Goal: Find specific page/section: Find specific page/section

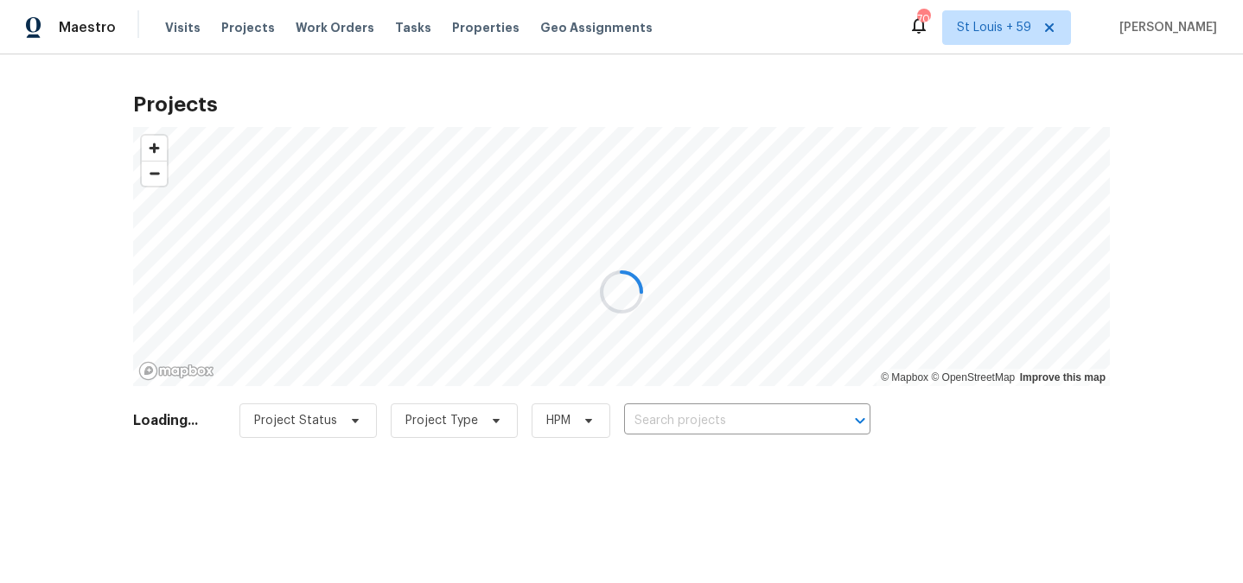
click at [722, 422] on div at bounding box center [621, 291] width 1243 height 583
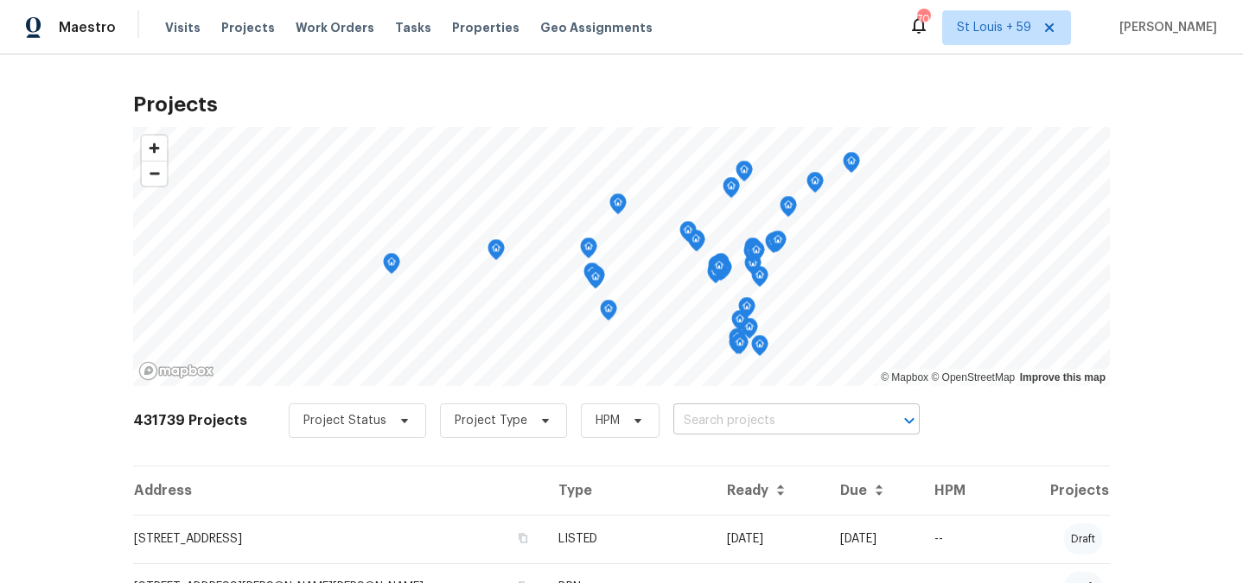
click at [722, 417] on input "text" at bounding box center [772, 421] width 198 height 27
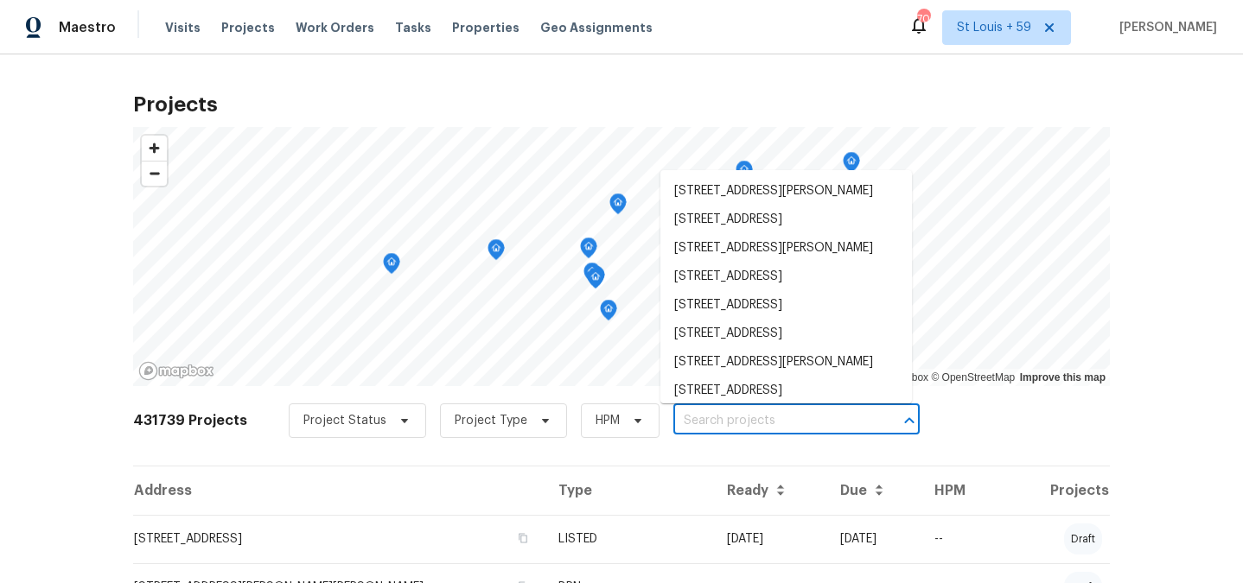
paste input "[STREET_ADDRESS][PERSON_NAME]"
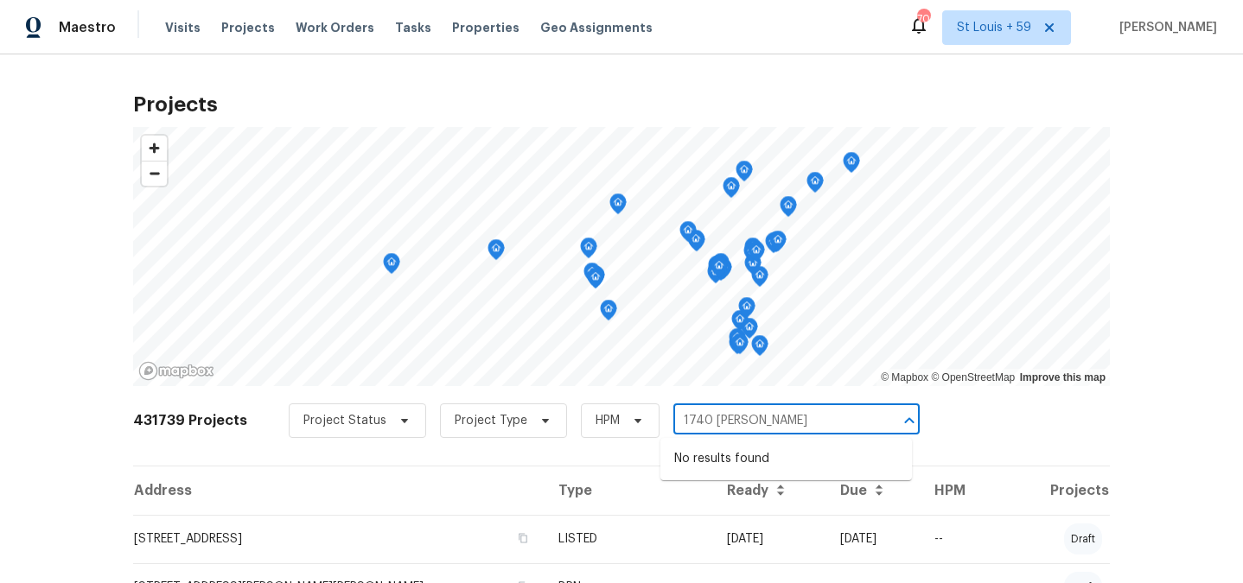
type input "1740 [PERSON_NAME]"
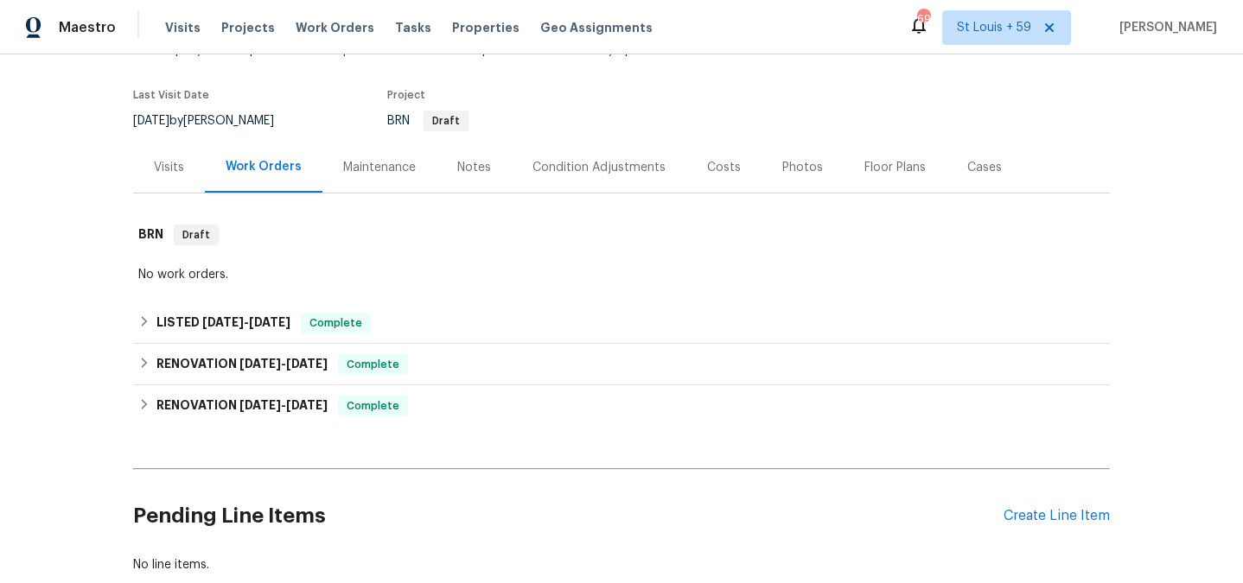
scroll to position [149, 0]
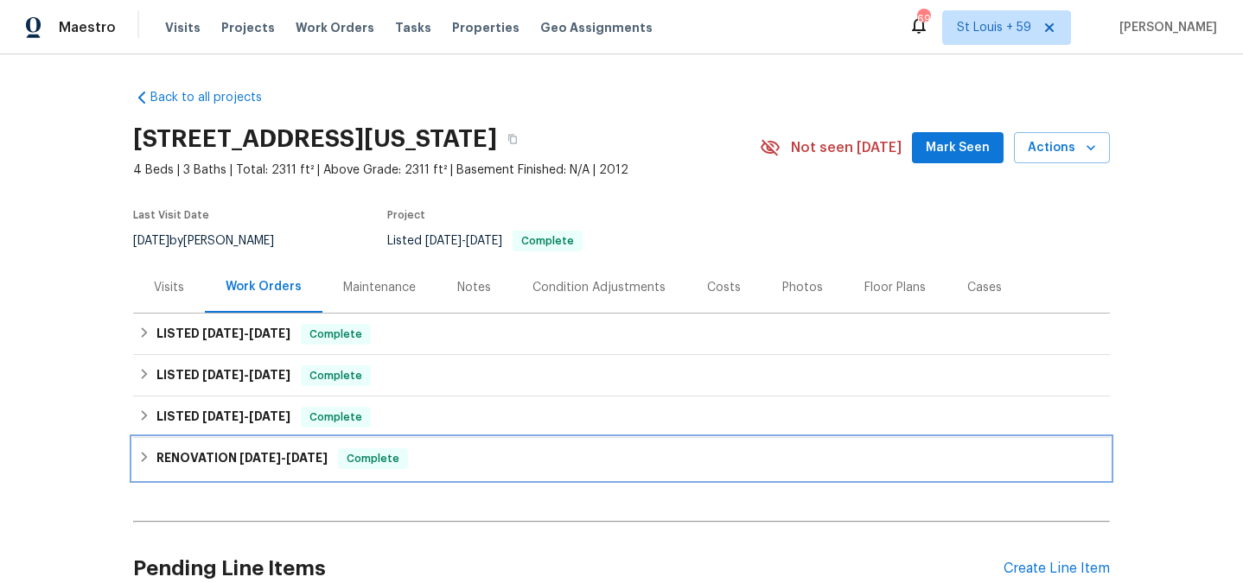
click at [243, 459] on span "3/3/25" at bounding box center [259, 458] width 41 height 12
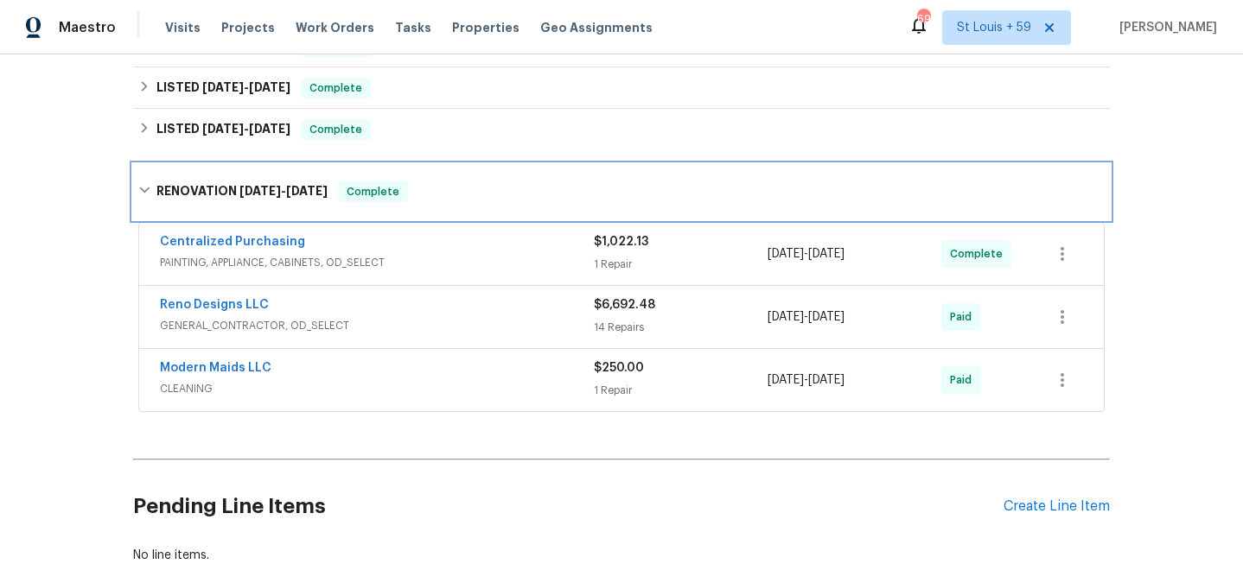
scroll to position [319, 0]
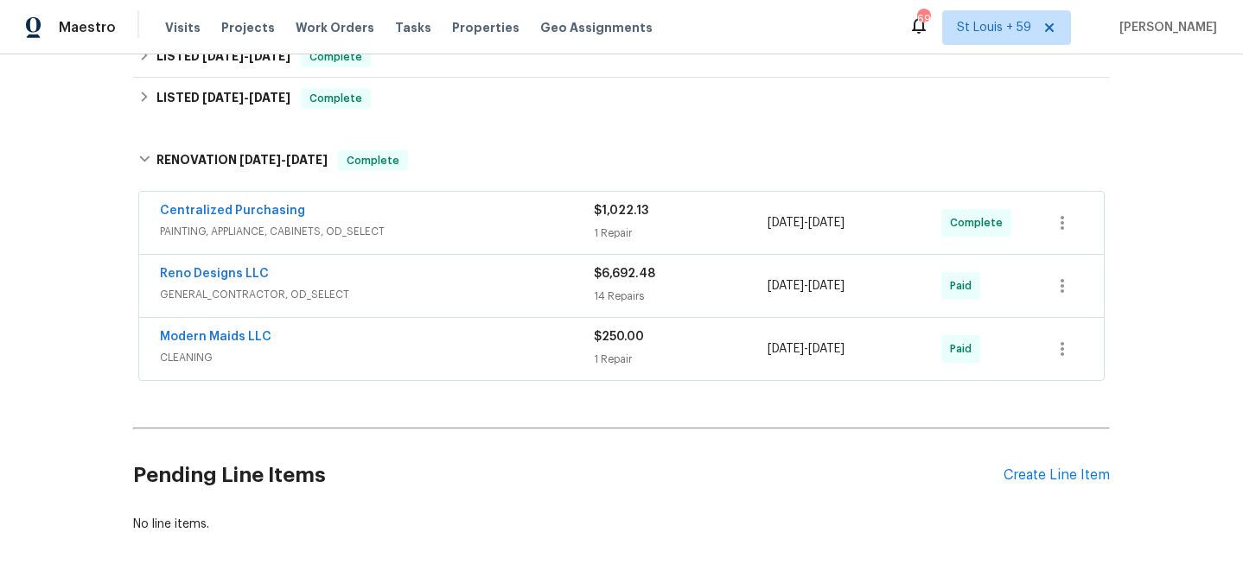
click at [354, 351] on span "CLEANING" at bounding box center [377, 357] width 434 height 17
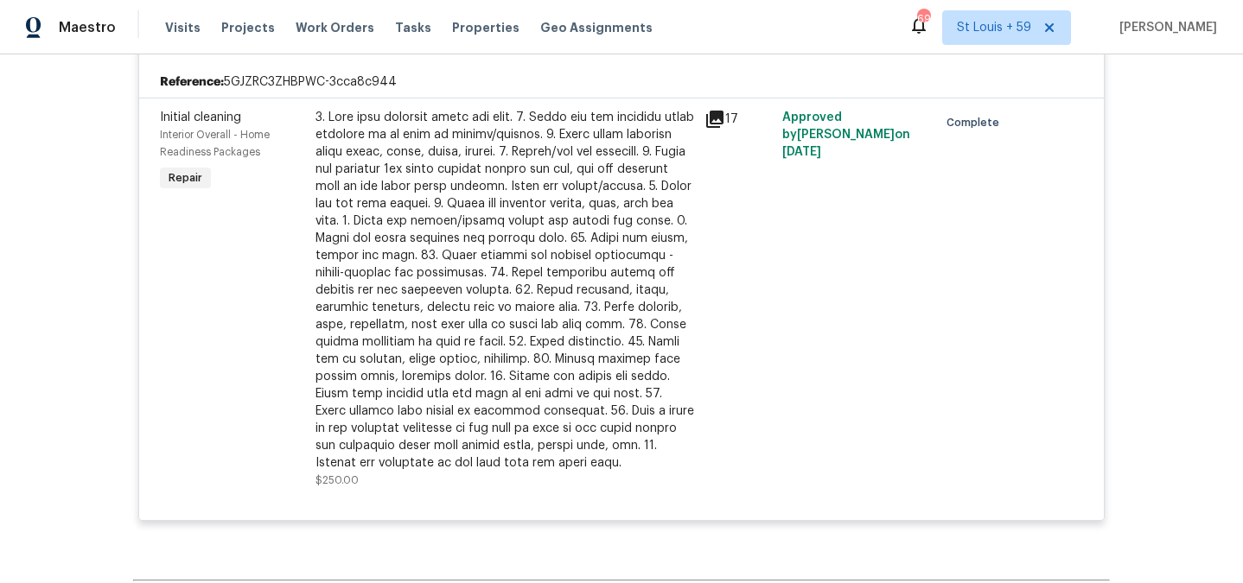
scroll to position [0, 0]
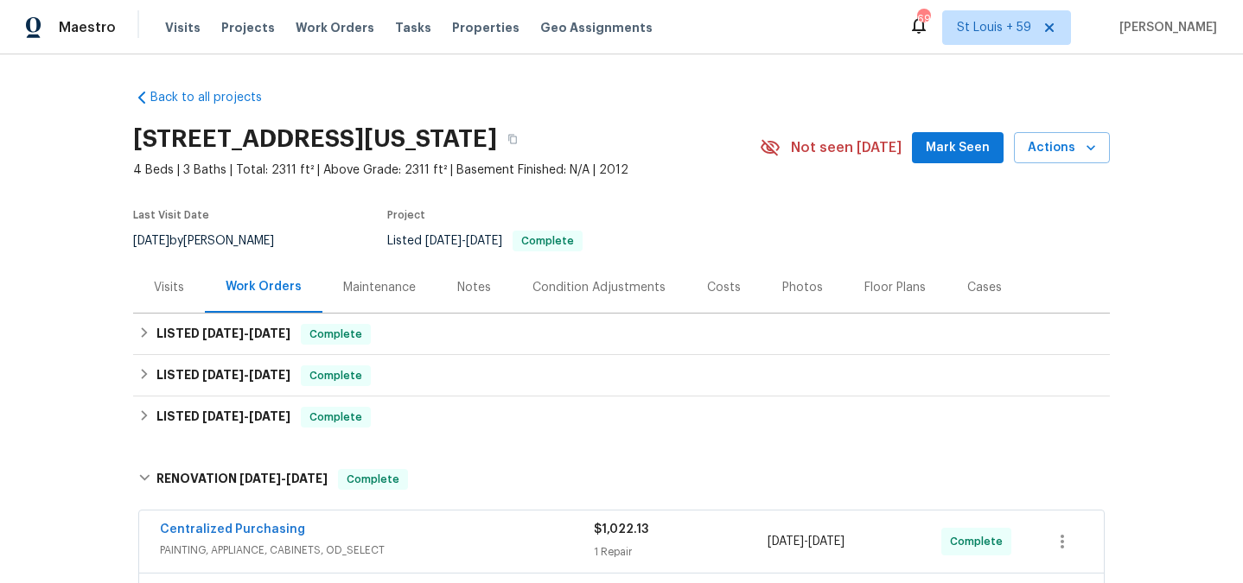
click at [161, 276] on div "Visits" at bounding box center [169, 287] width 72 height 51
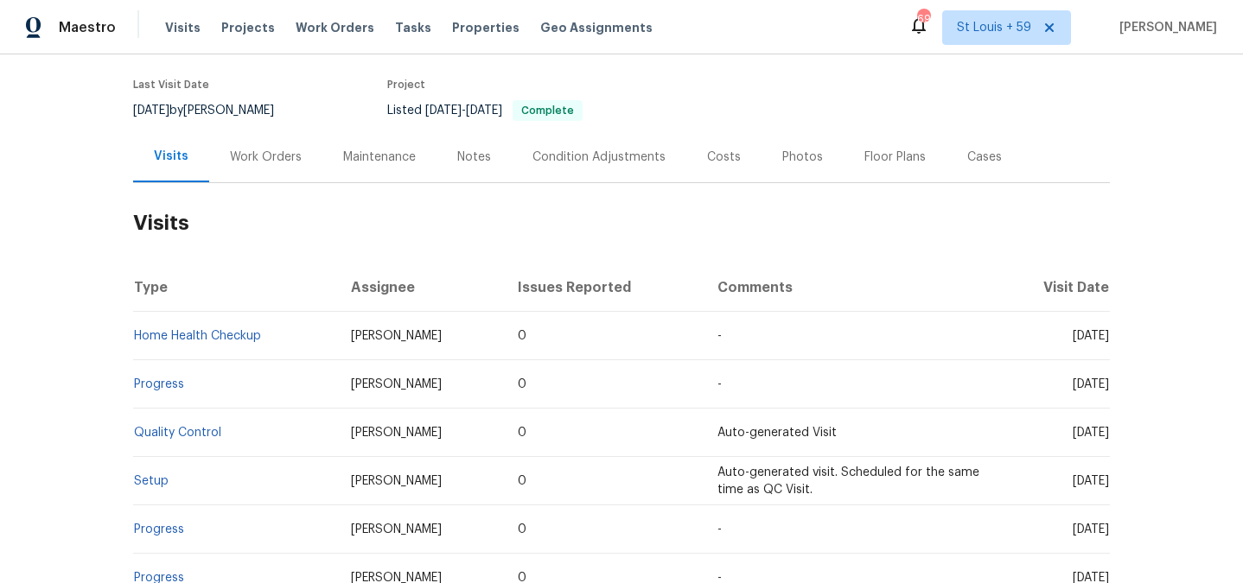
scroll to position [135, 0]
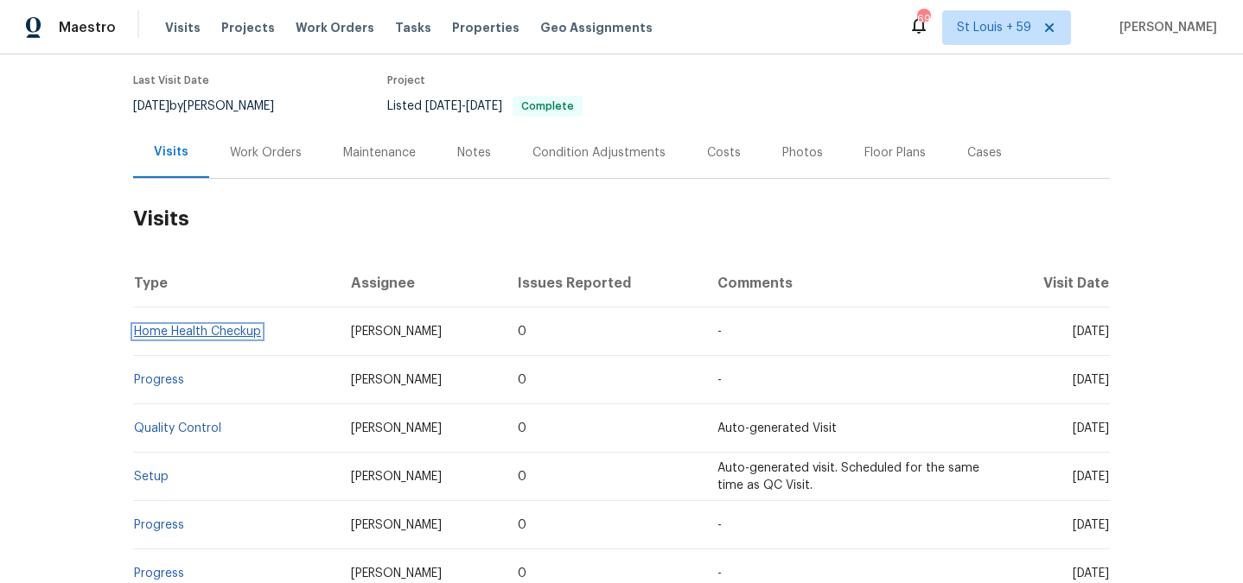
click at [206, 336] on link "Home Health Checkup" at bounding box center [197, 332] width 127 height 12
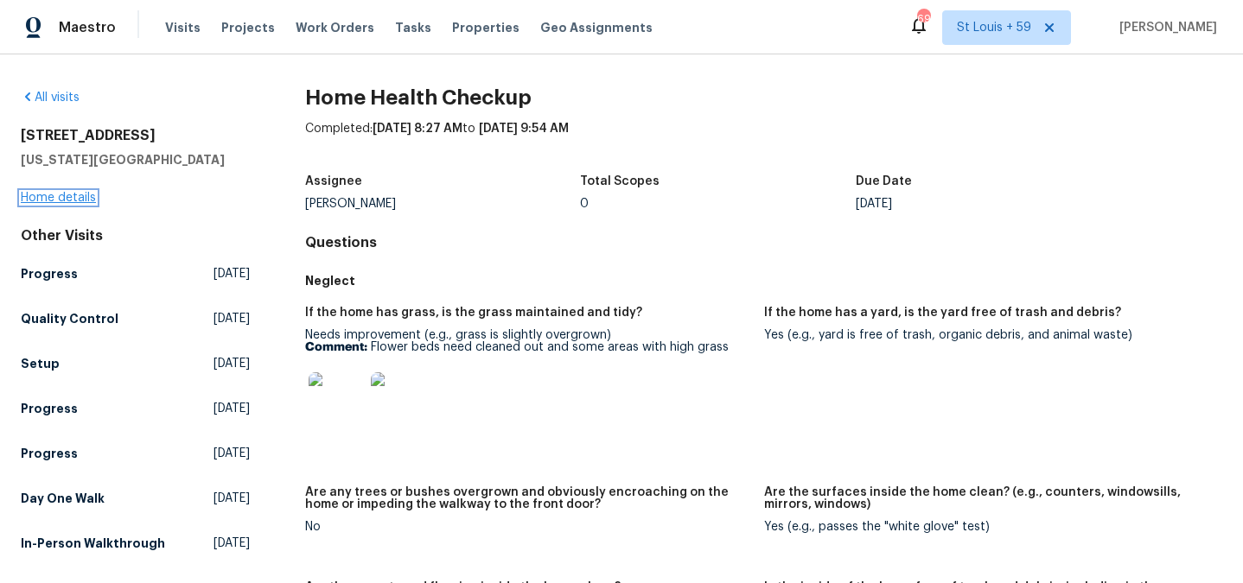
click at [67, 195] on link "Home details" at bounding box center [58, 198] width 75 height 12
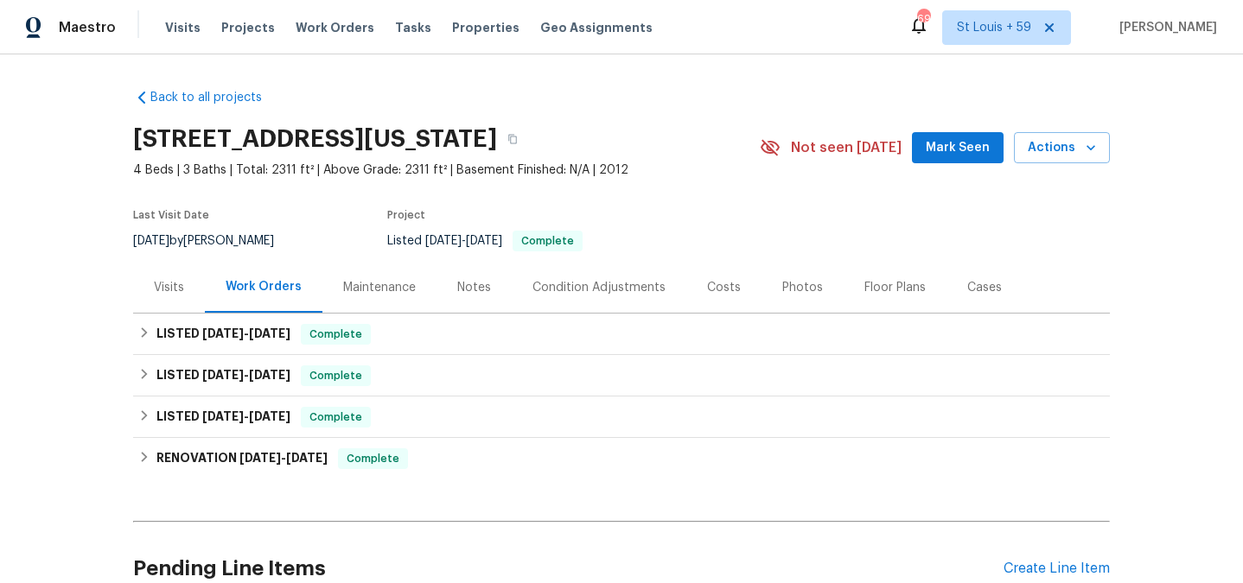
scroll to position [134, 0]
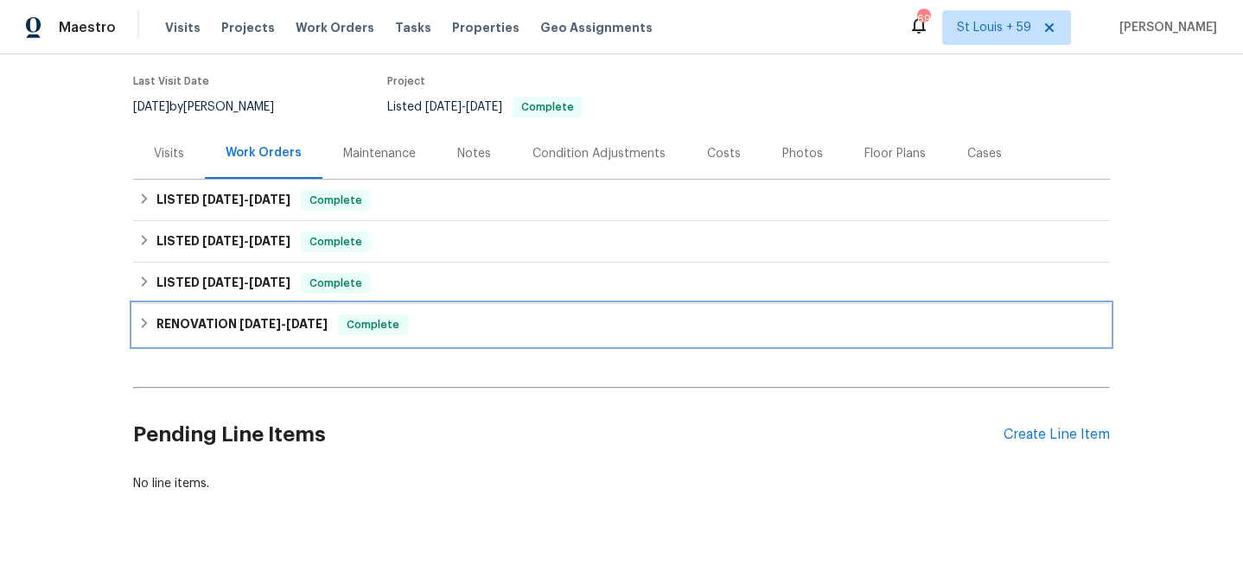
click at [253, 328] on span "3/3/25" at bounding box center [259, 324] width 41 height 12
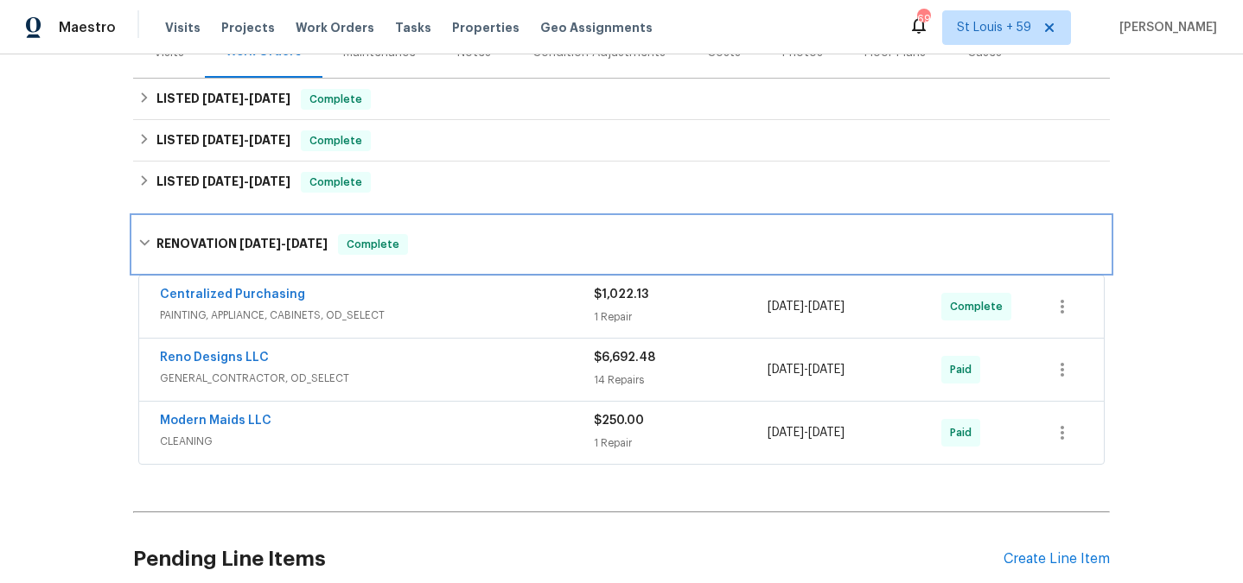
scroll to position [238, 0]
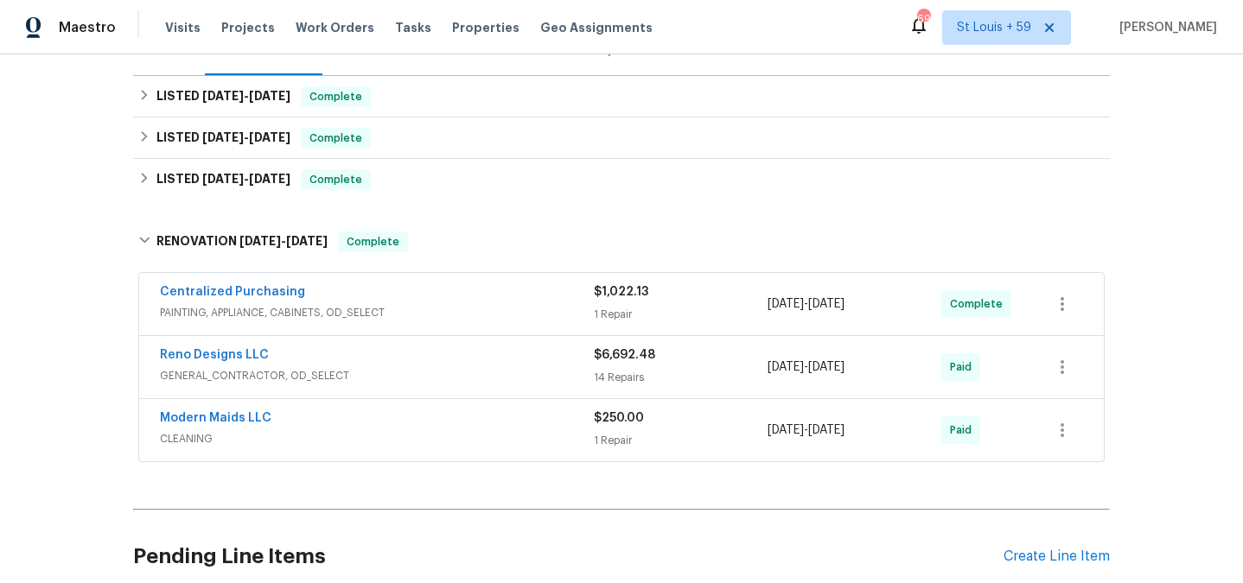
click at [315, 435] on span "CLEANING" at bounding box center [377, 438] width 434 height 17
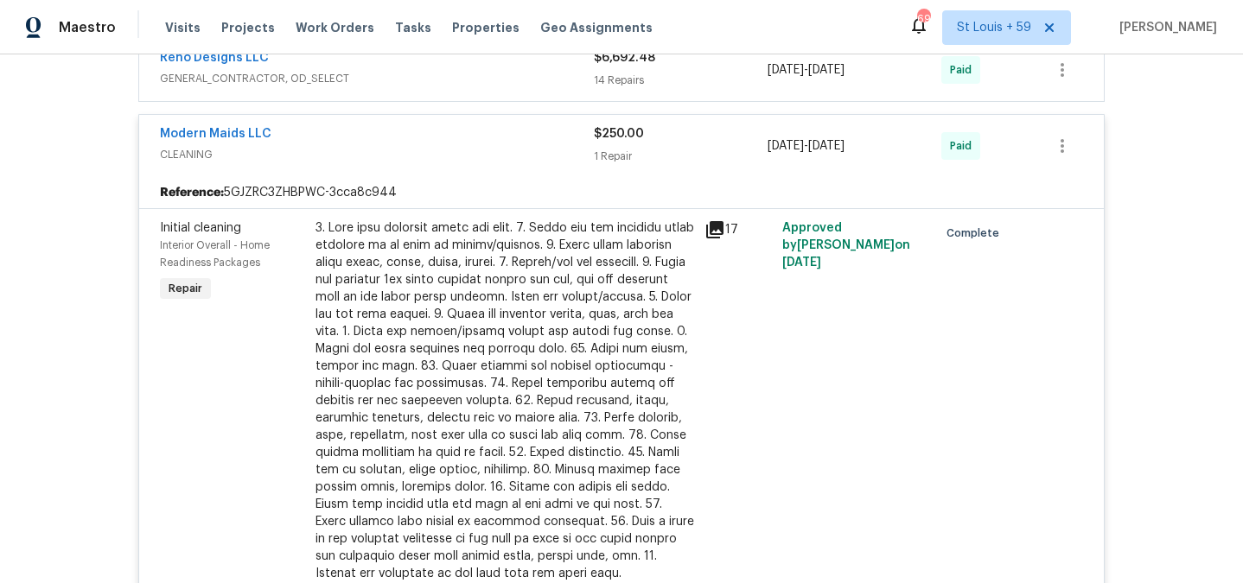
scroll to position [627, 0]
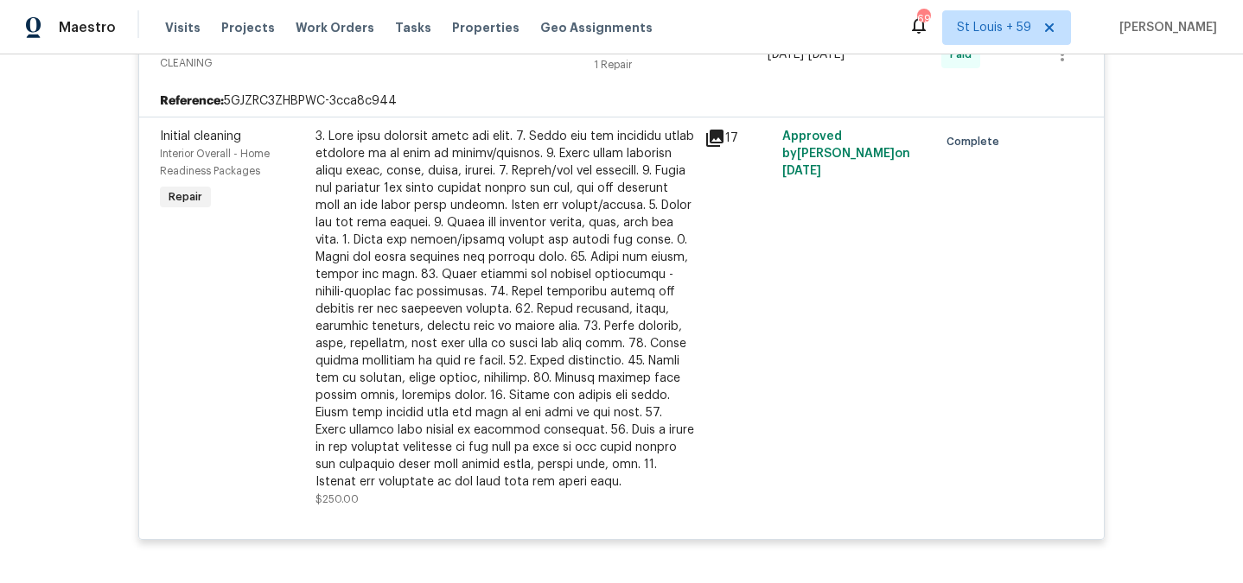
click at [513, 272] on div at bounding box center [504, 309] width 378 height 363
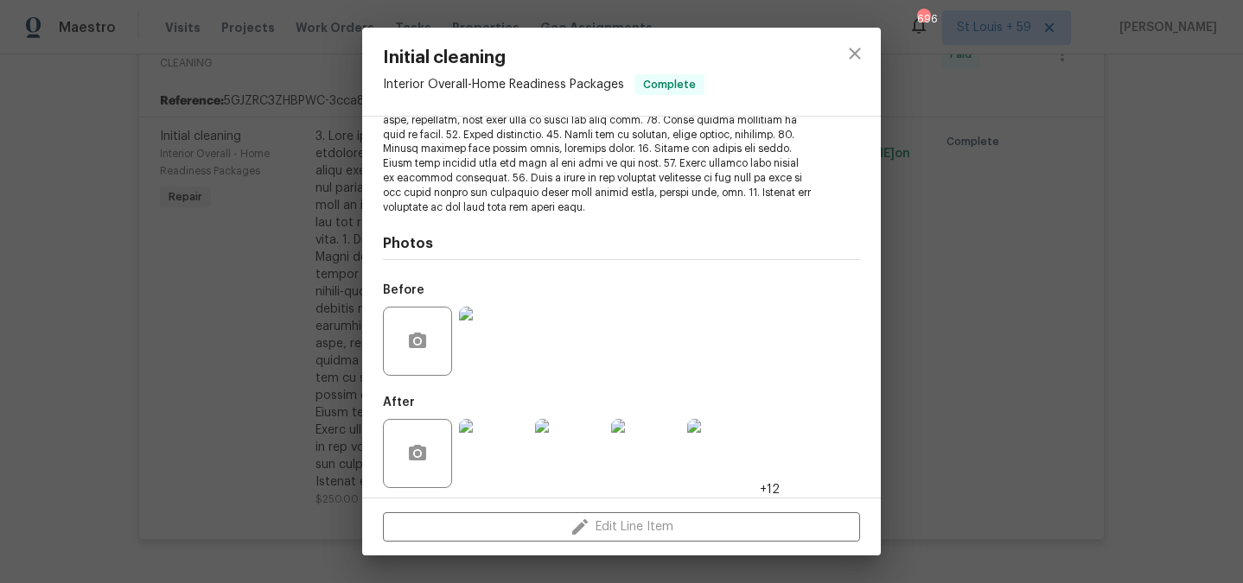
scroll to position [343, 0]
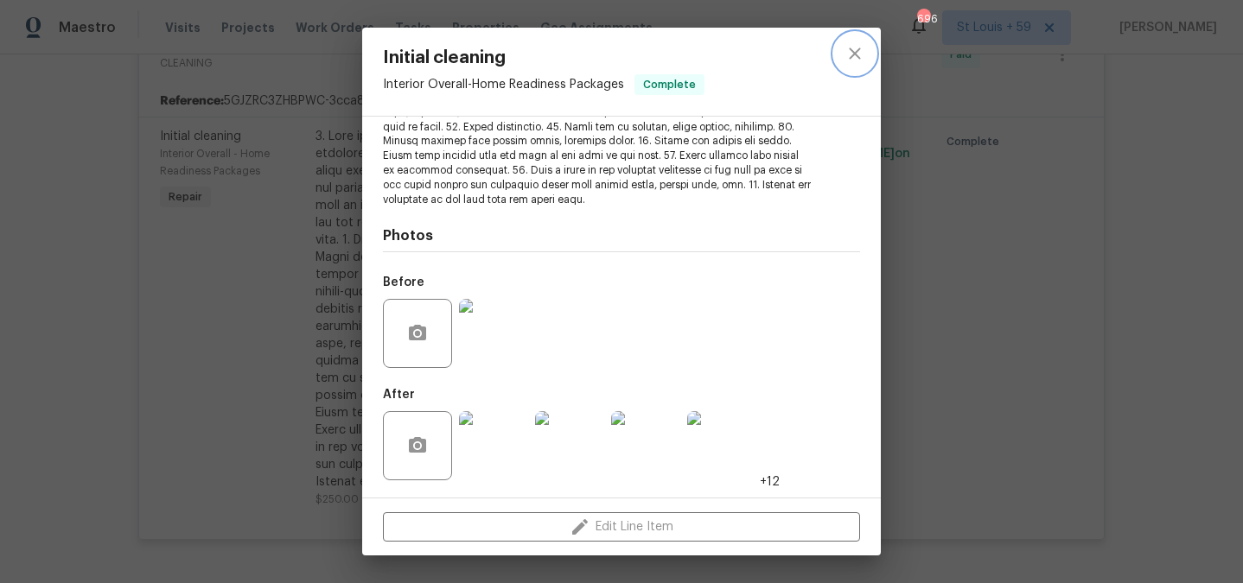
click at [856, 54] on icon "close" at bounding box center [854, 53] width 21 height 21
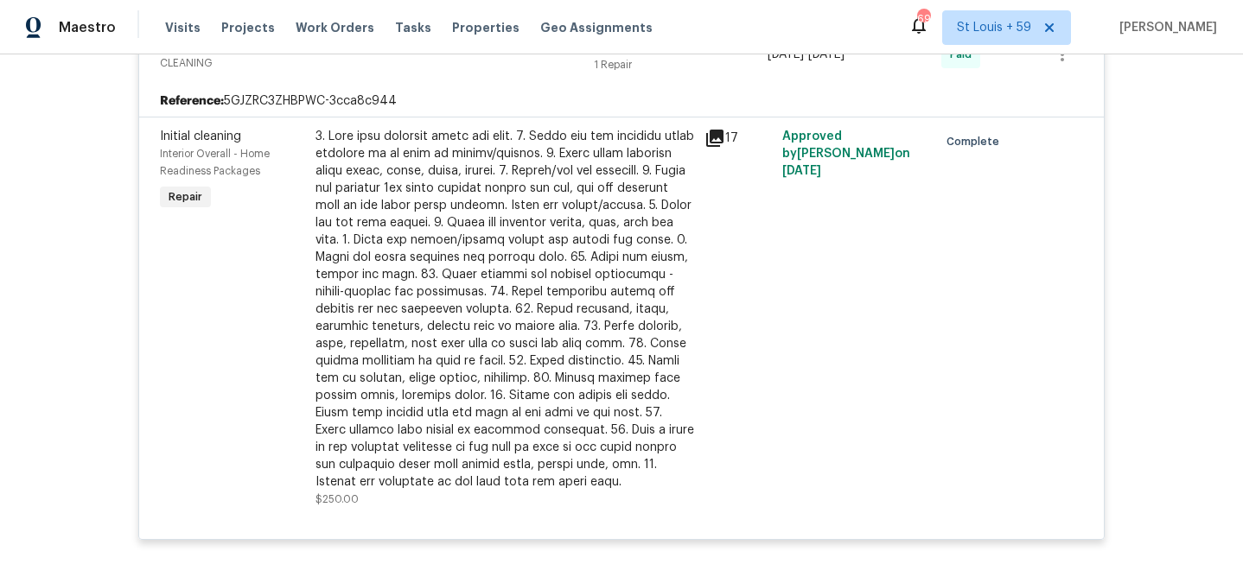
scroll to position [0, 0]
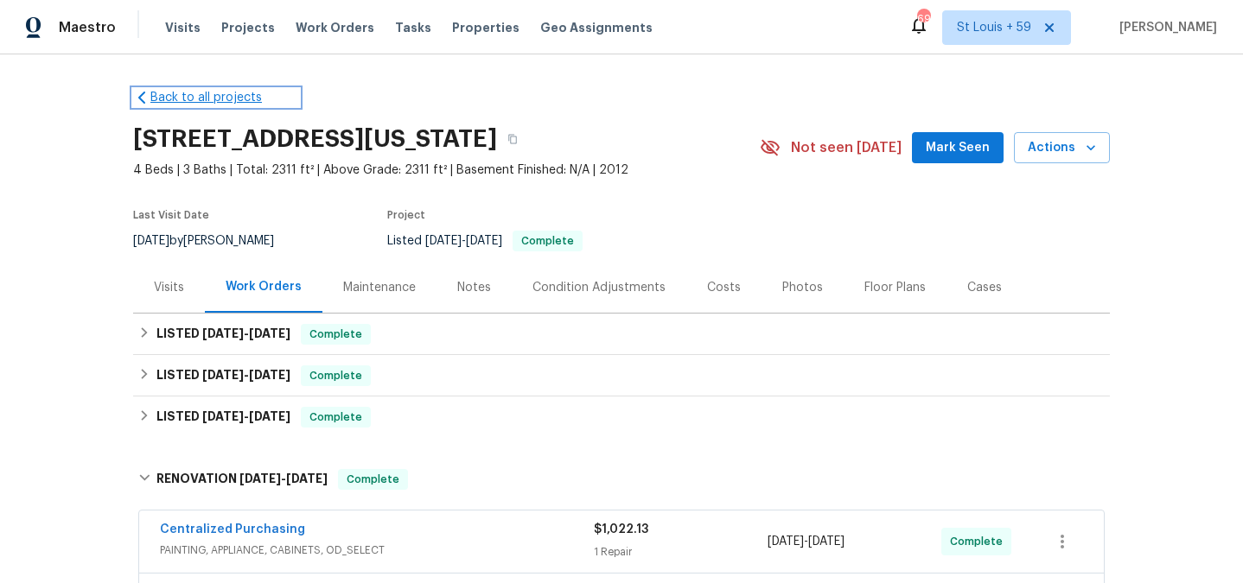
click at [200, 97] on link "Back to all projects" at bounding box center [216, 97] width 166 height 17
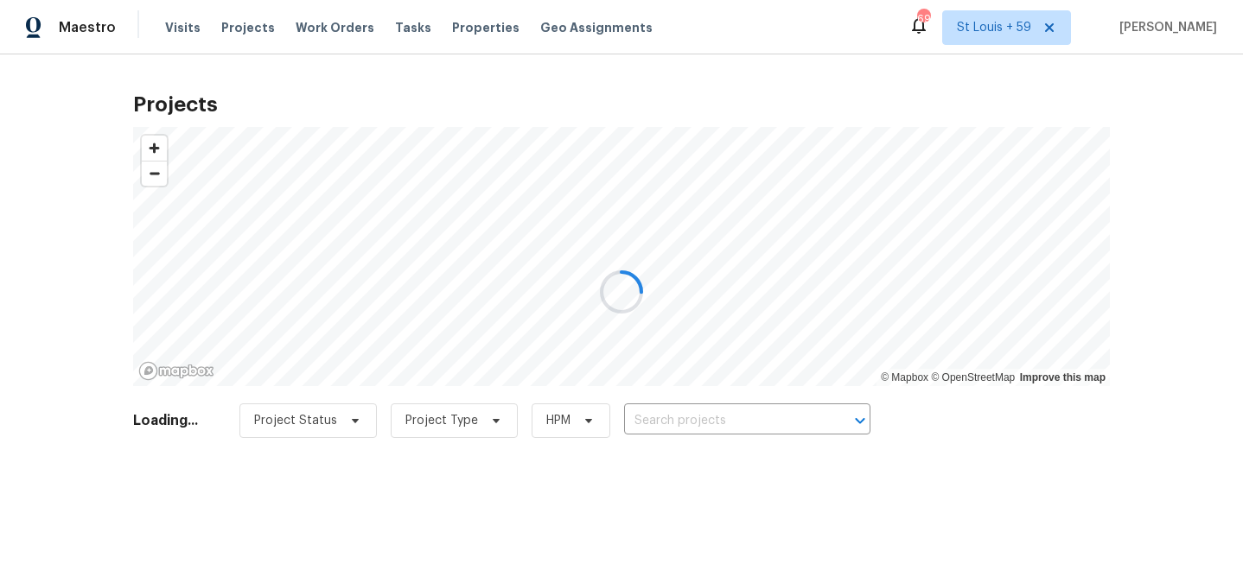
click at [746, 417] on div at bounding box center [621, 291] width 1243 height 583
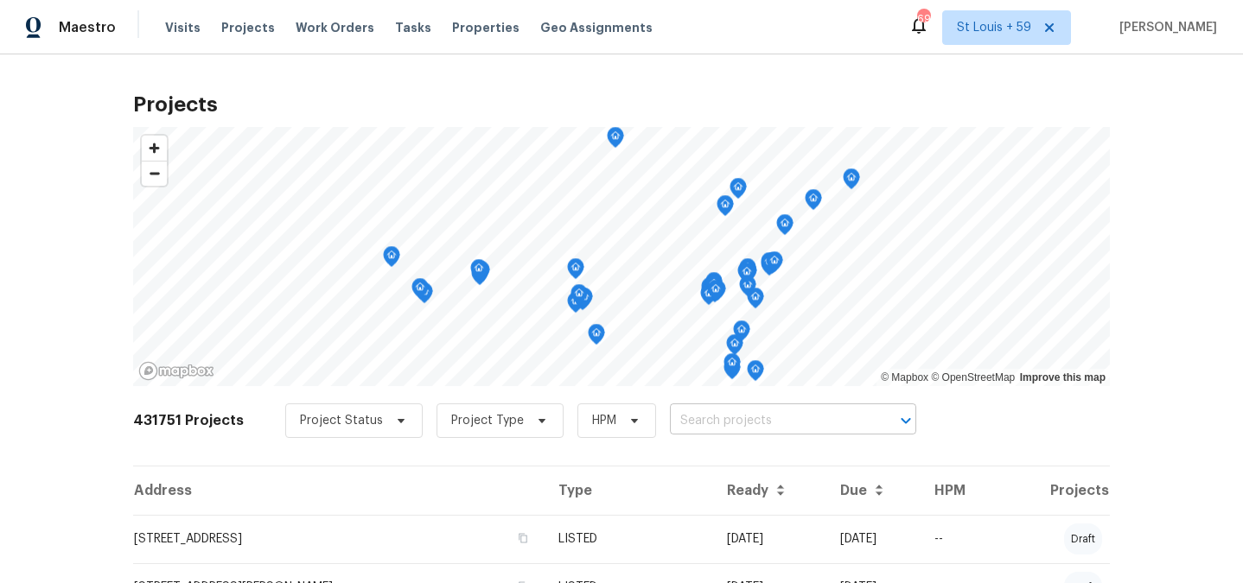
click at [809, 419] on input "text" at bounding box center [769, 421] width 198 height 27
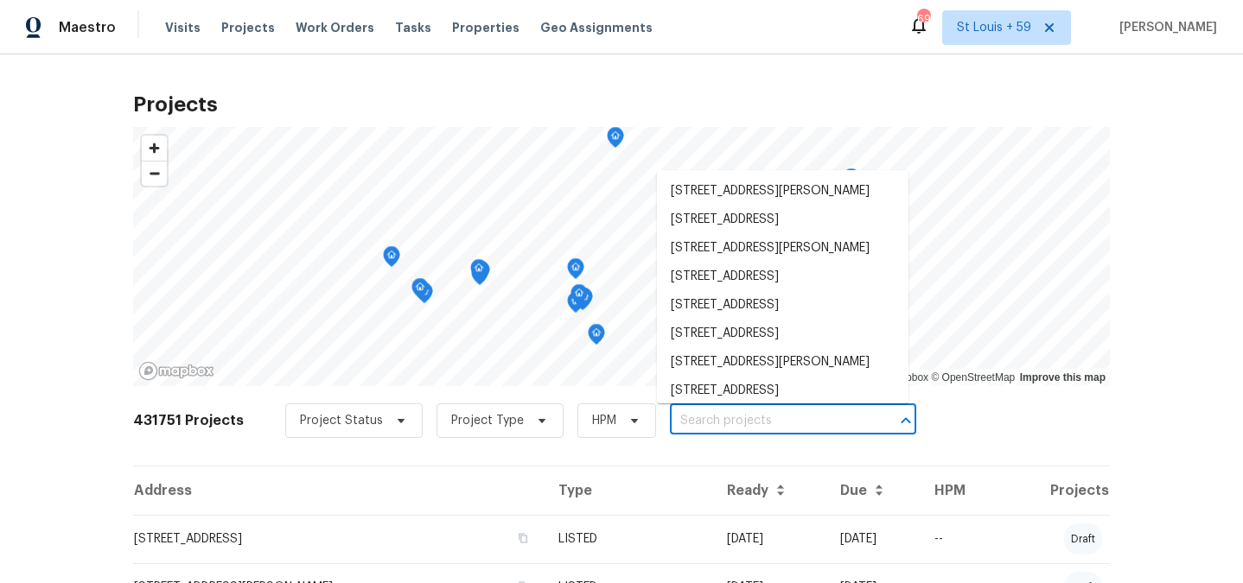
paste input "2813 Lake Vista Dr, Wylie, TX 75098"
type input "2813 Lake Vista Dr, Wylie, TX 75098"
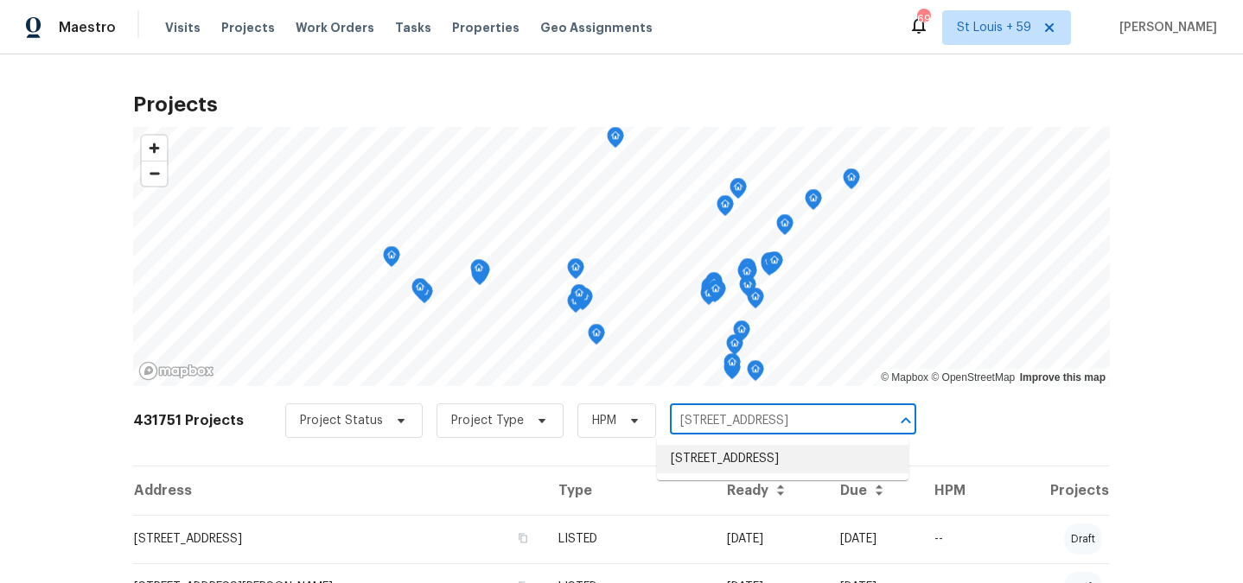
click at [788, 472] on li "2813 Lake Vista Dr, Wylie, TX 75098" at bounding box center [782, 459] width 251 height 29
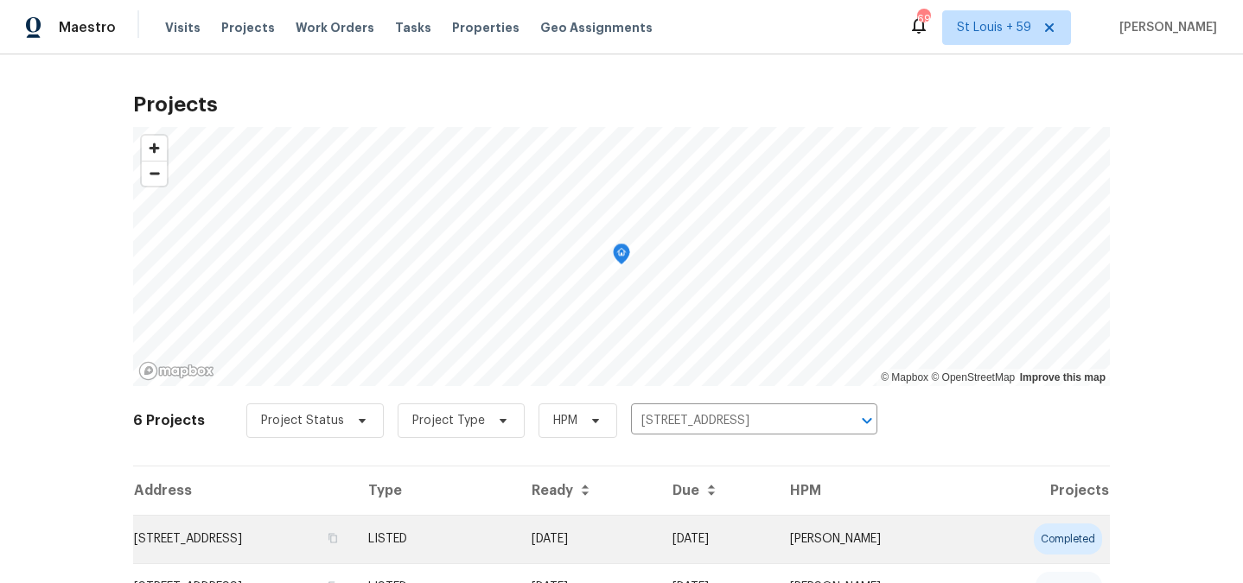
click at [263, 542] on td "2813 Lake Vista Dr, Wylie, TX 75098" at bounding box center [243, 539] width 221 height 48
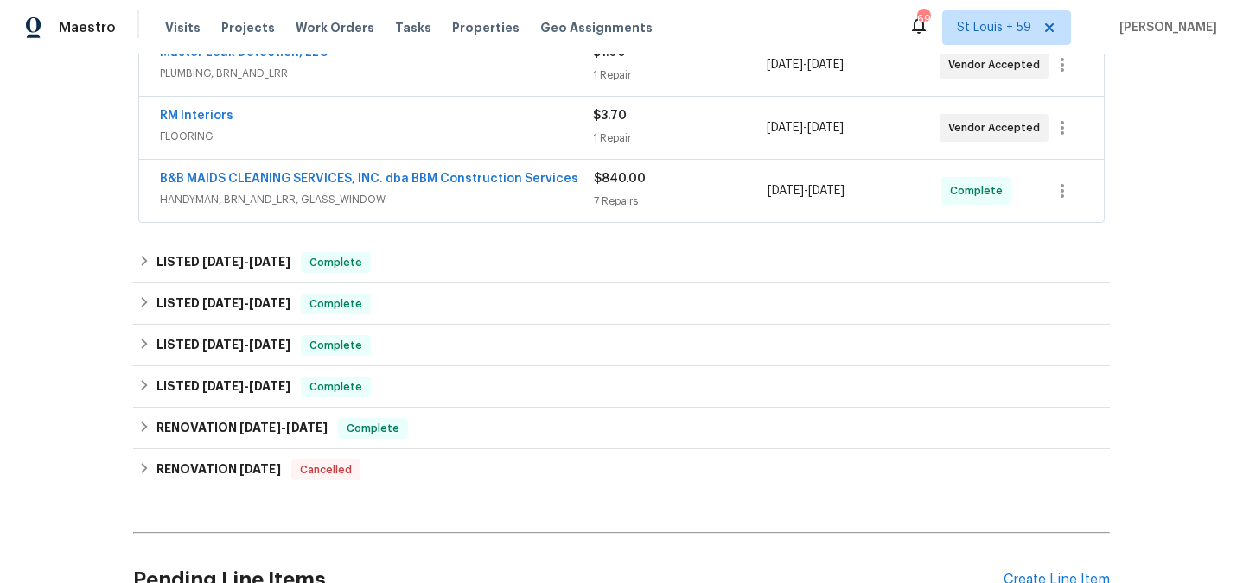
scroll to position [418, 0]
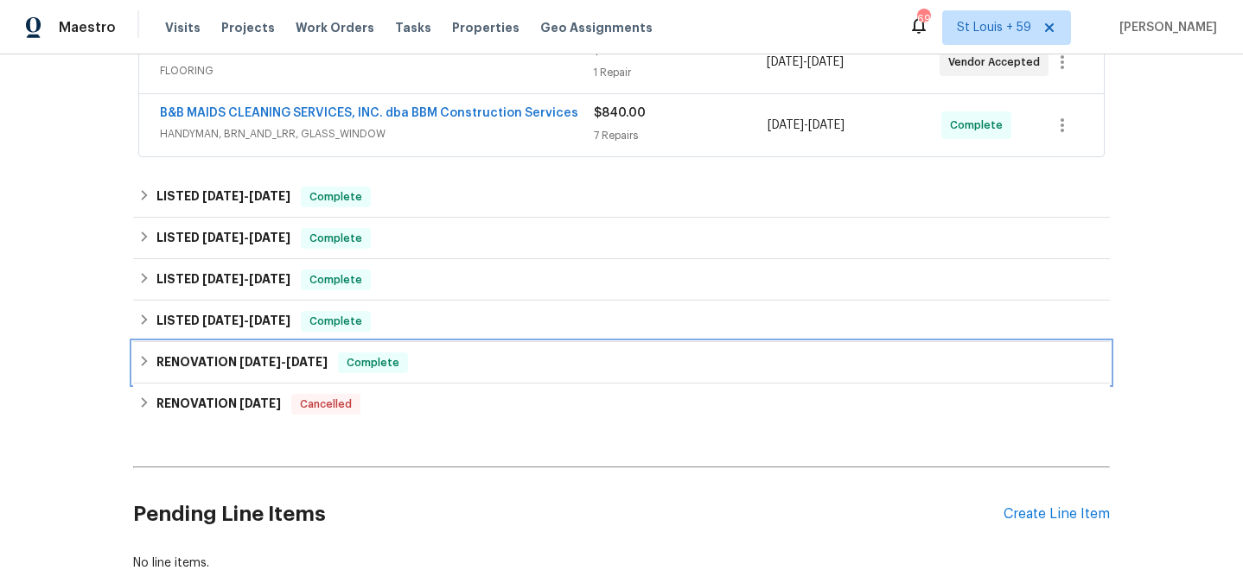
click at [220, 367] on h6 "RENOVATION 2/20/25 - 3/7/25" at bounding box center [241, 363] width 171 height 21
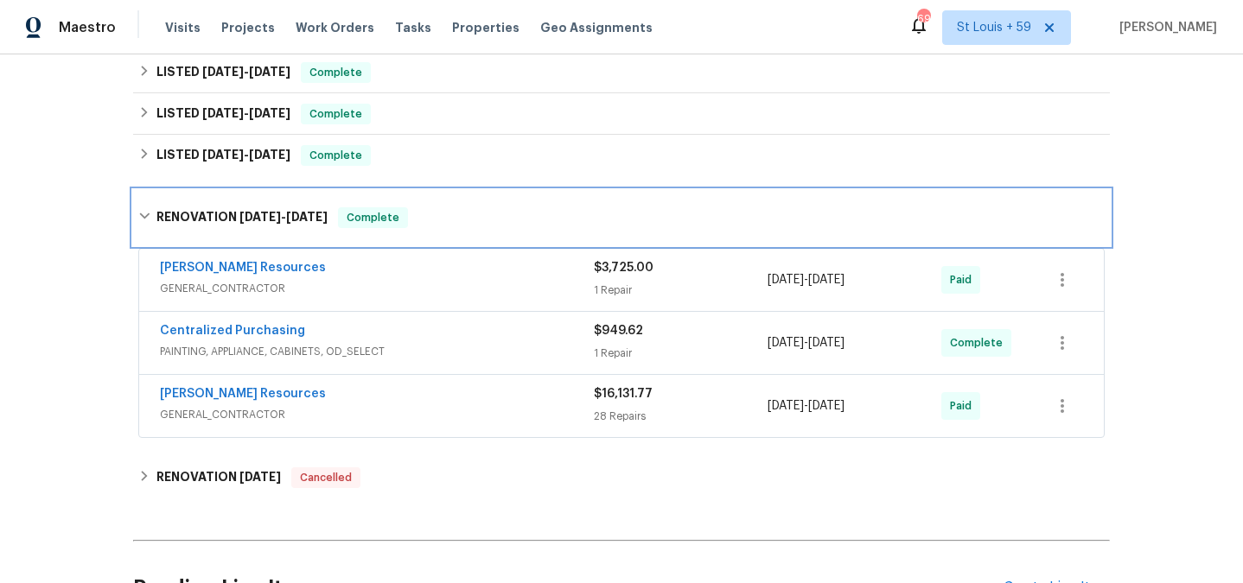
scroll to position [654, 0]
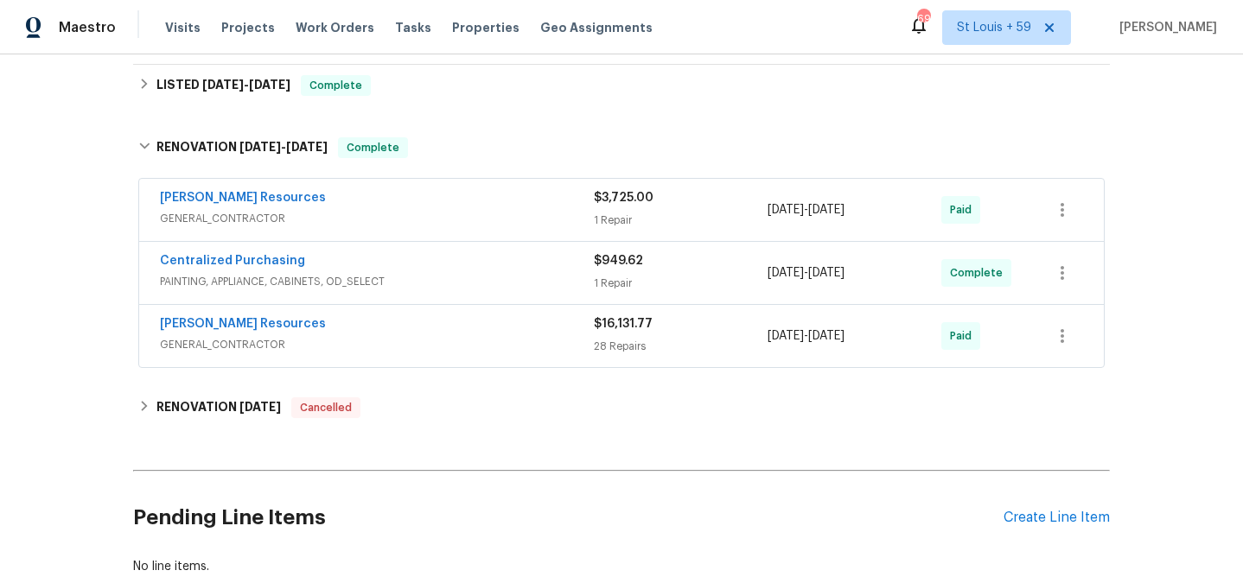
click at [389, 211] on span "GENERAL_CONTRACTOR" at bounding box center [377, 218] width 434 height 17
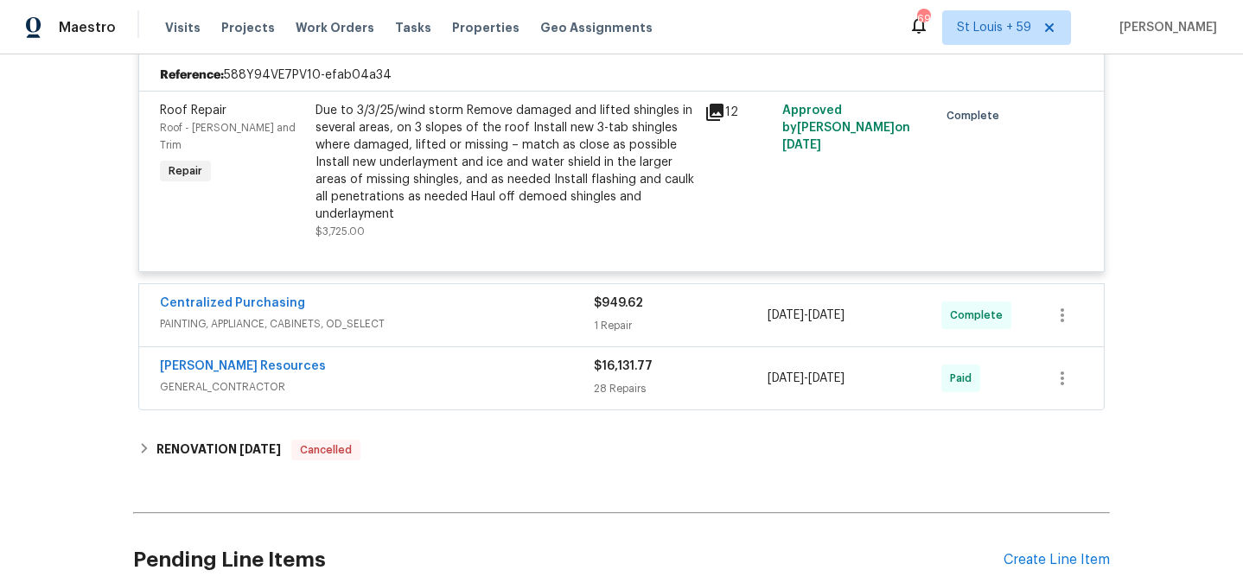
scroll to position [900, 0]
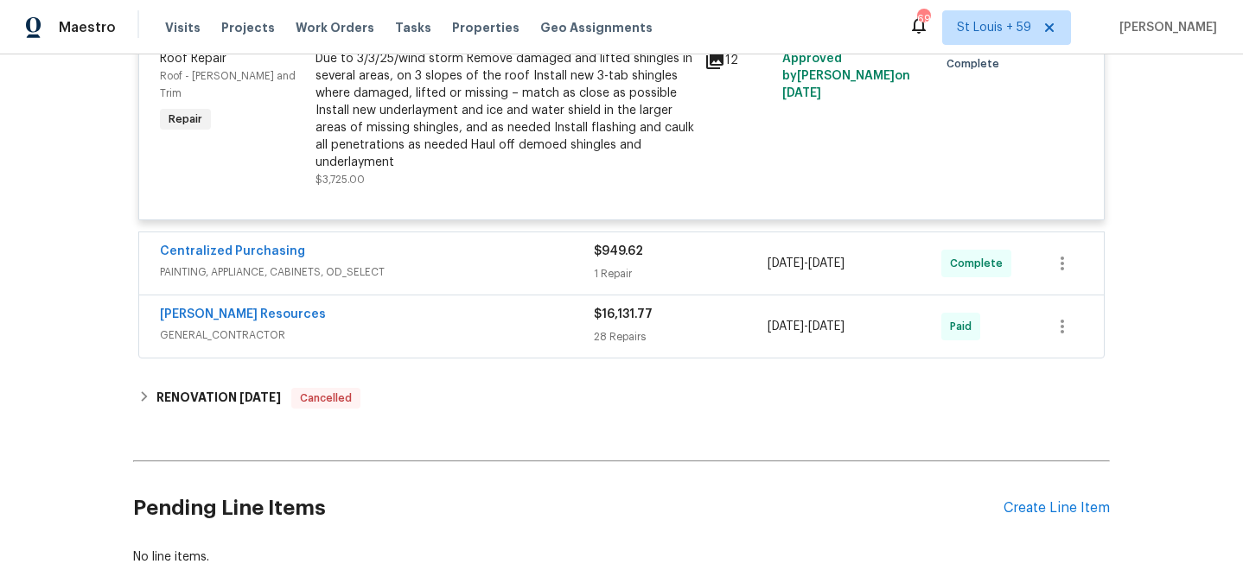
click at [391, 267] on span "PAINTING, APPLIANCE, CABINETS, OD_SELECT" at bounding box center [377, 272] width 434 height 17
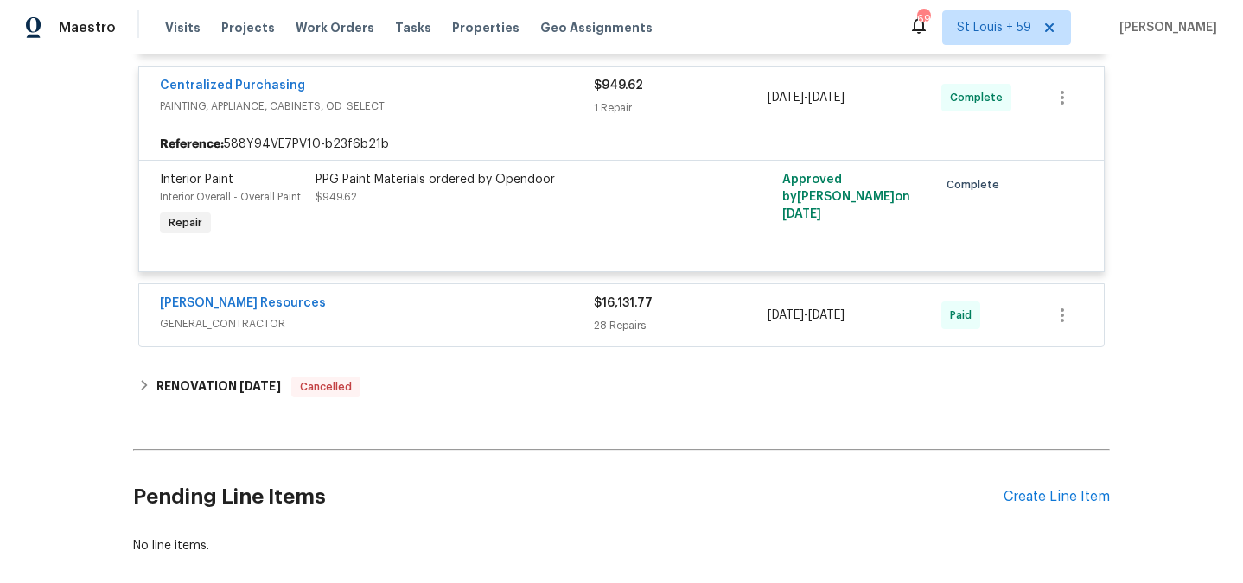
scroll to position [1072, 0]
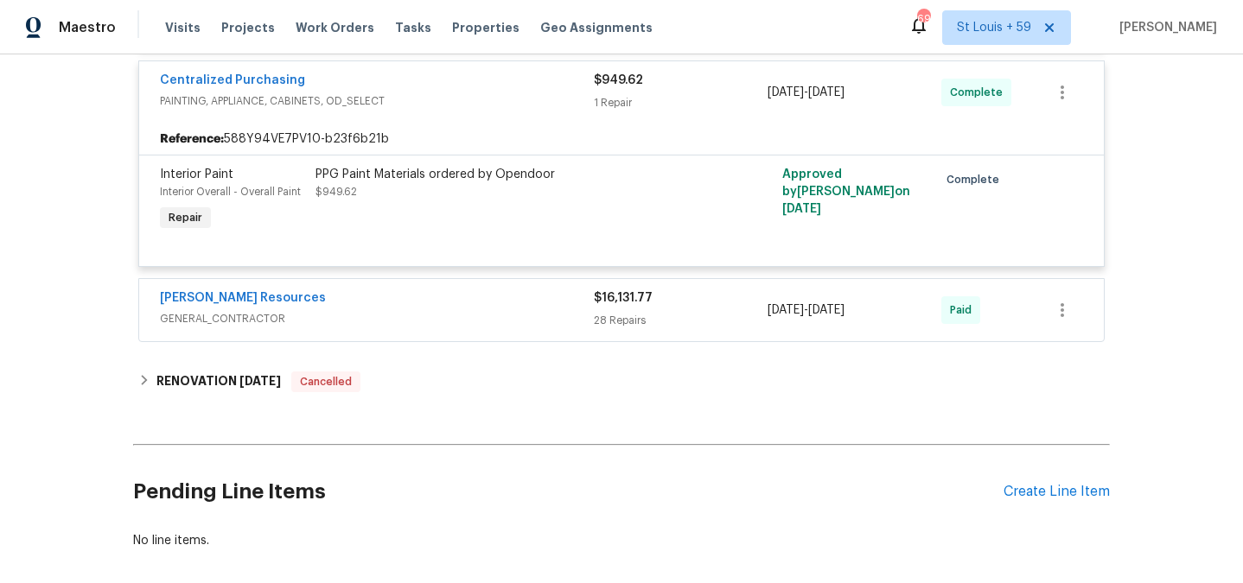
click at [378, 321] on span "GENERAL_CONTRACTOR" at bounding box center [377, 318] width 434 height 17
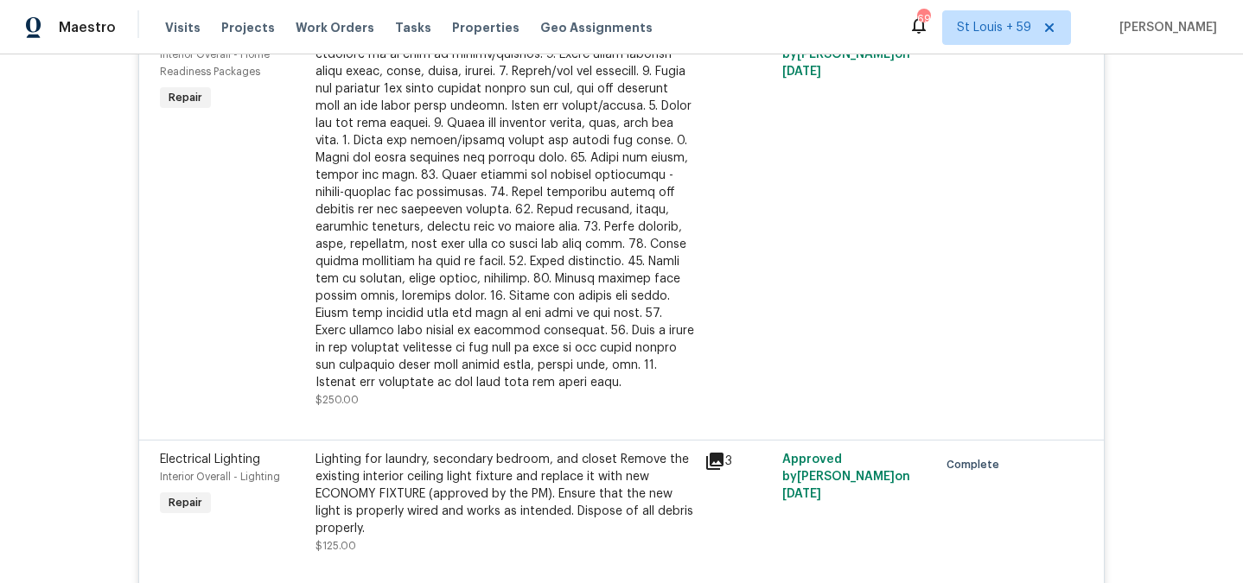
scroll to position [2963, 0]
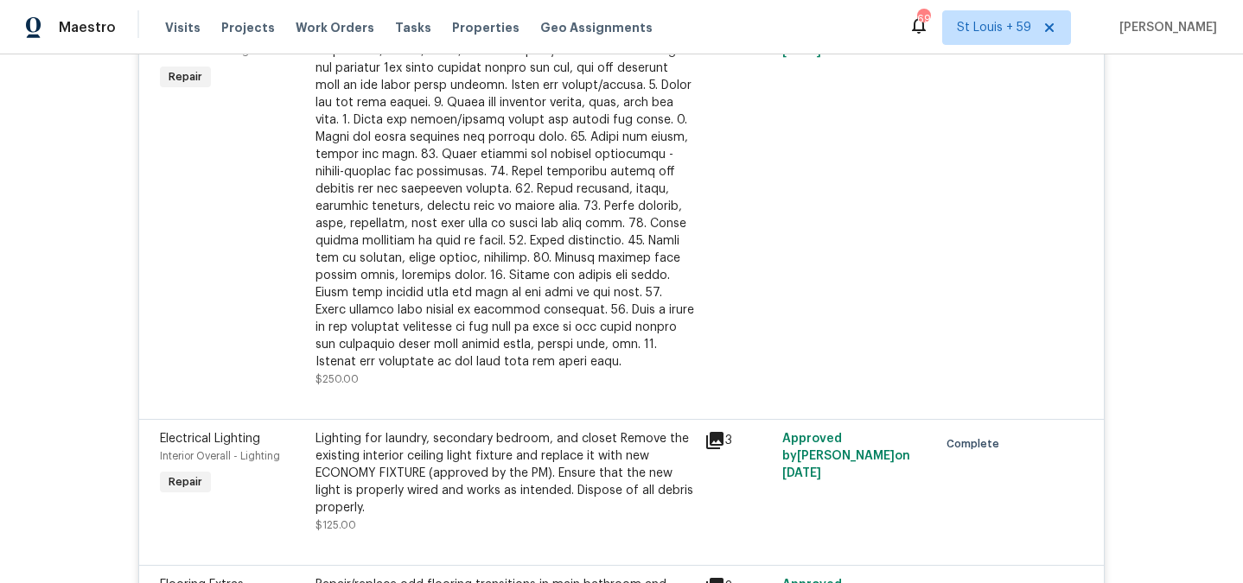
click at [473, 161] on div at bounding box center [504, 189] width 378 height 363
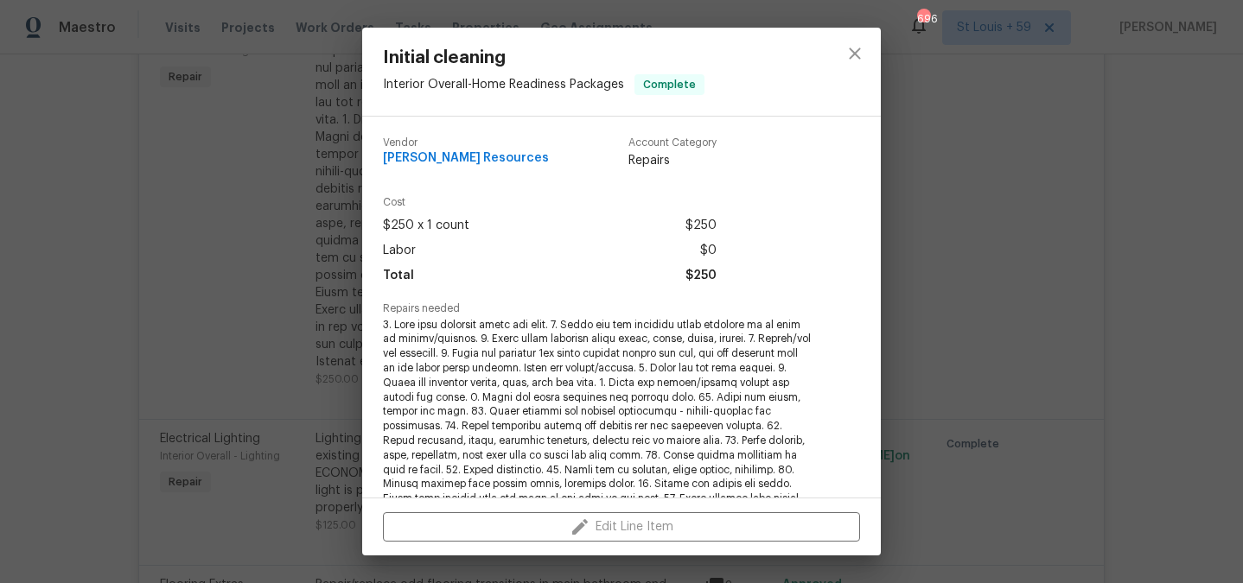
scroll to position [343, 0]
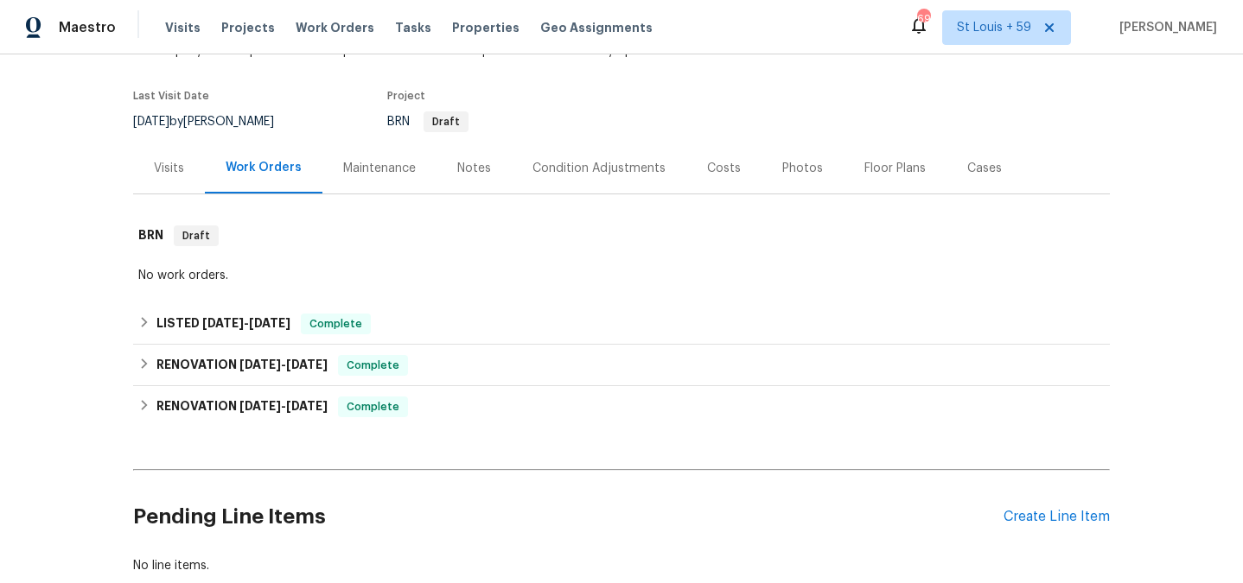
scroll to position [137, 0]
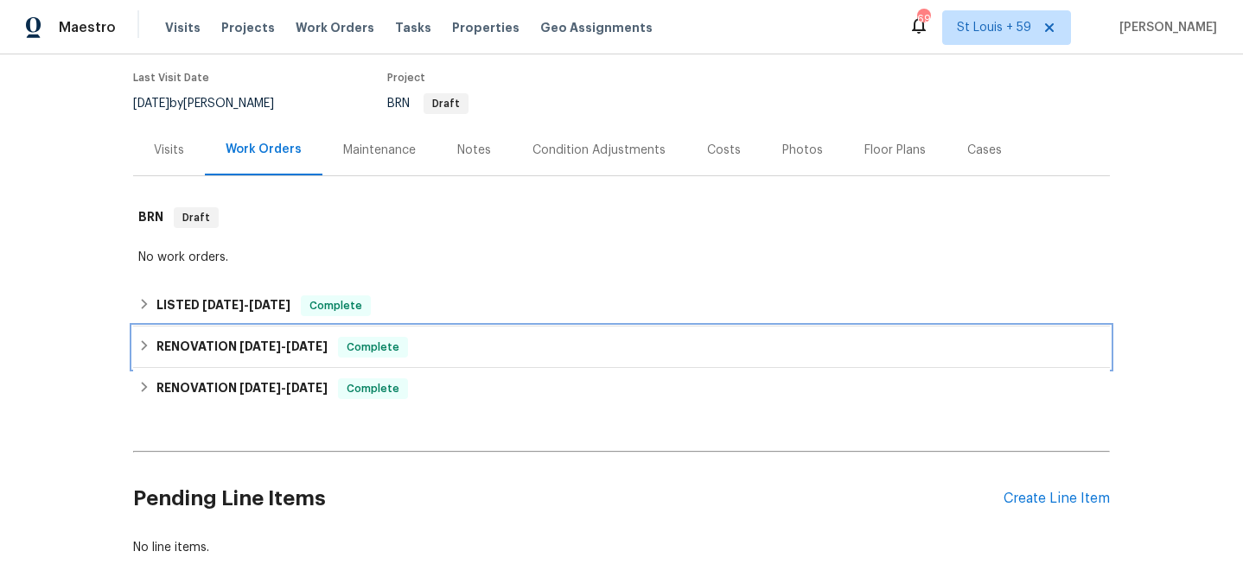
click at [263, 350] on span "2/25/25" at bounding box center [259, 346] width 41 height 12
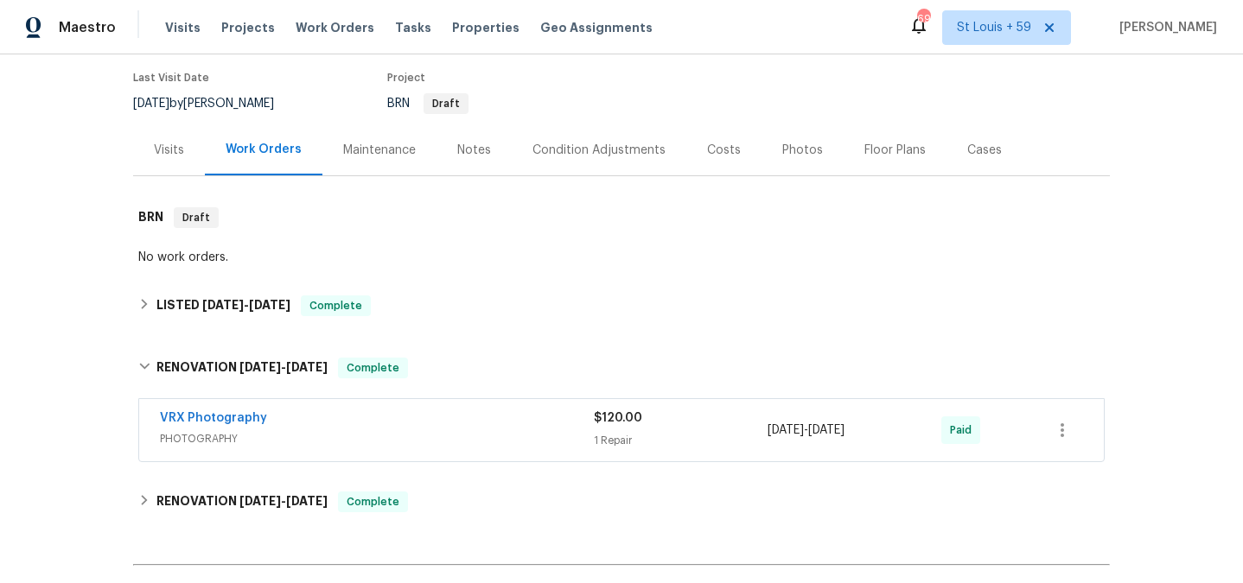
click at [87, 325] on div "Back to all projects 1740 Berry Ct, Cumming, GA 30041 3 Beds | 2 1/2 Baths | To…" at bounding box center [621, 318] width 1243 height 529
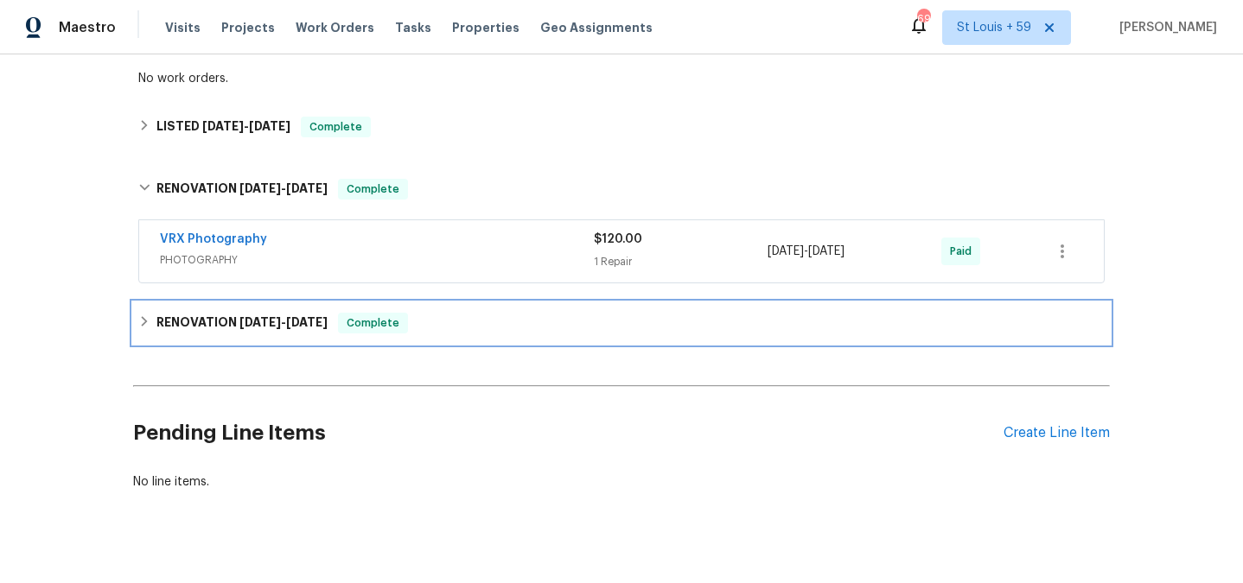
click at [245, 332] on h6 "RENOVATION 12/11/24 - 2/24/25" at bounding box center [241, 323] width 171 height 21
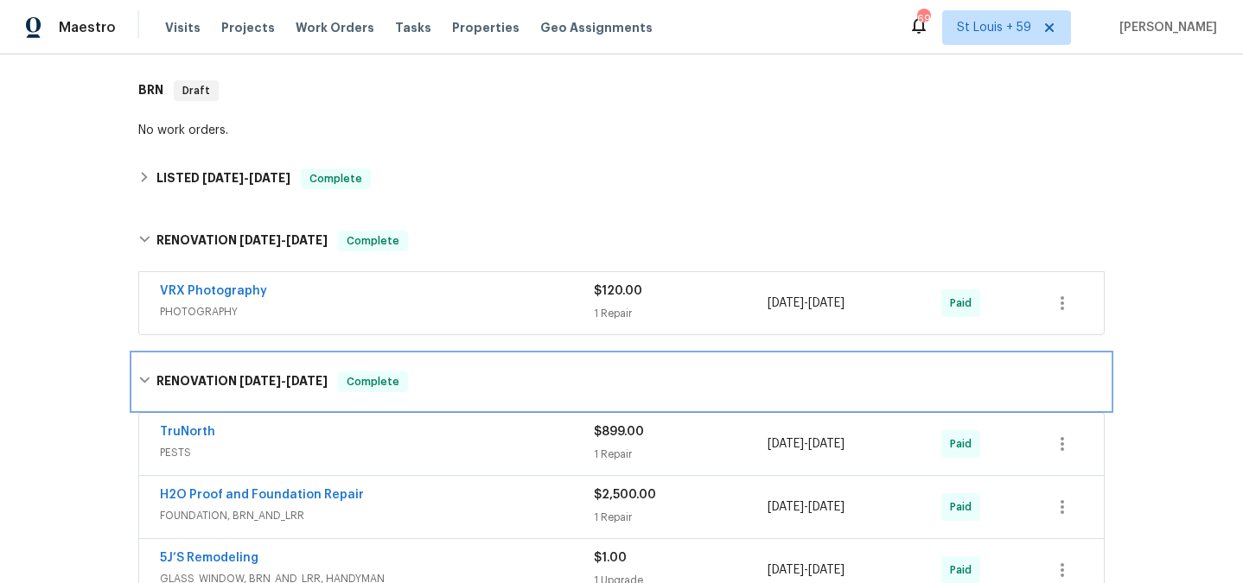
scroll to position [212, 0]
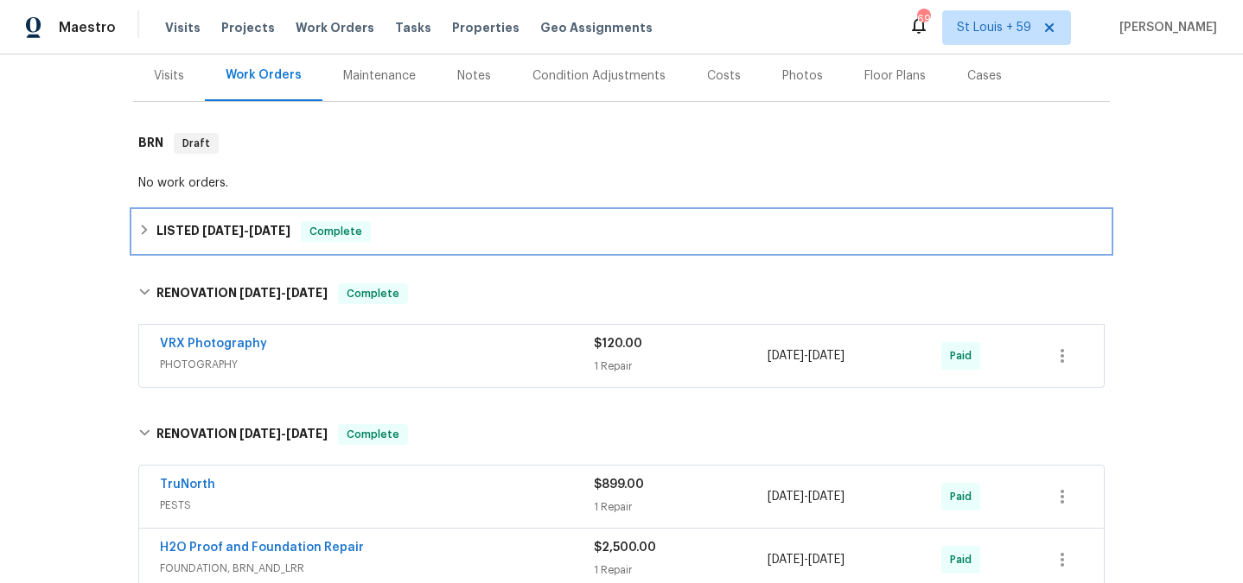
click at [248, 236] on span "6/23/25 - 6/30/25" at bounding box center [246, 231] width 88 height 12
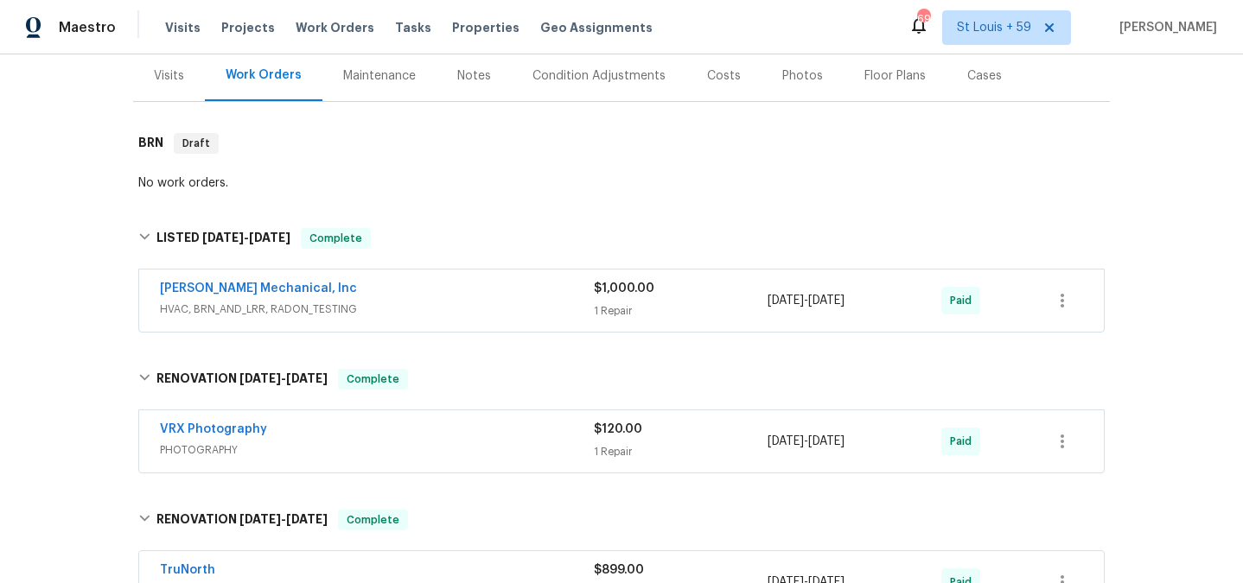
click at [439, 307] on span "HVAC, BRN_AND_LRR, RADON_TESTING" at bounding box center [377, 309] width 434 height 17
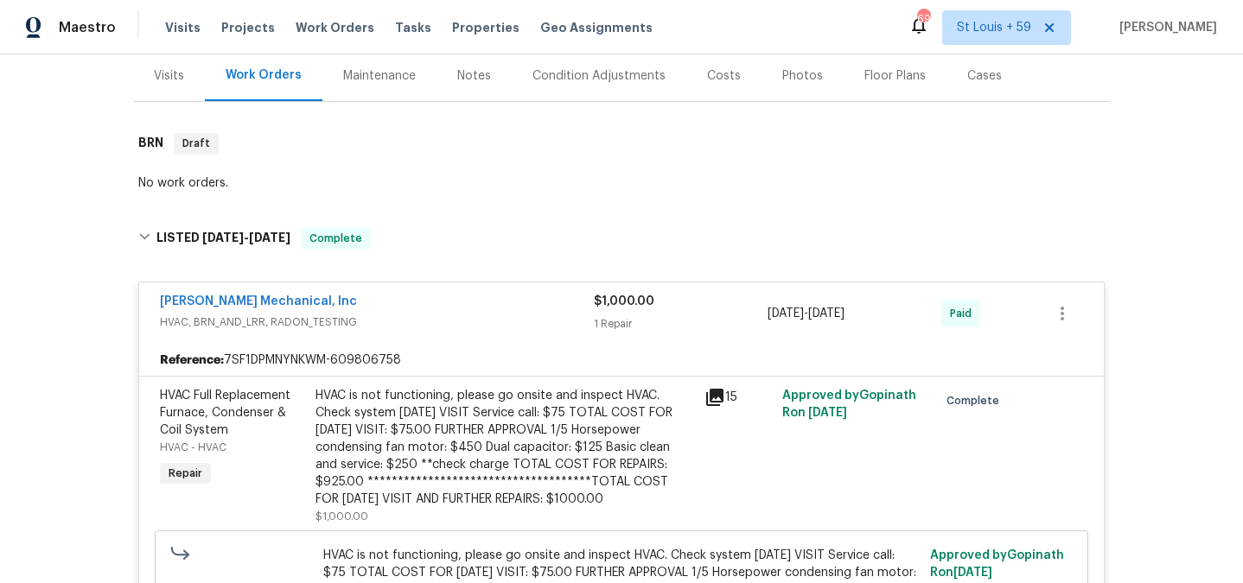
scroll to position [0, 0]
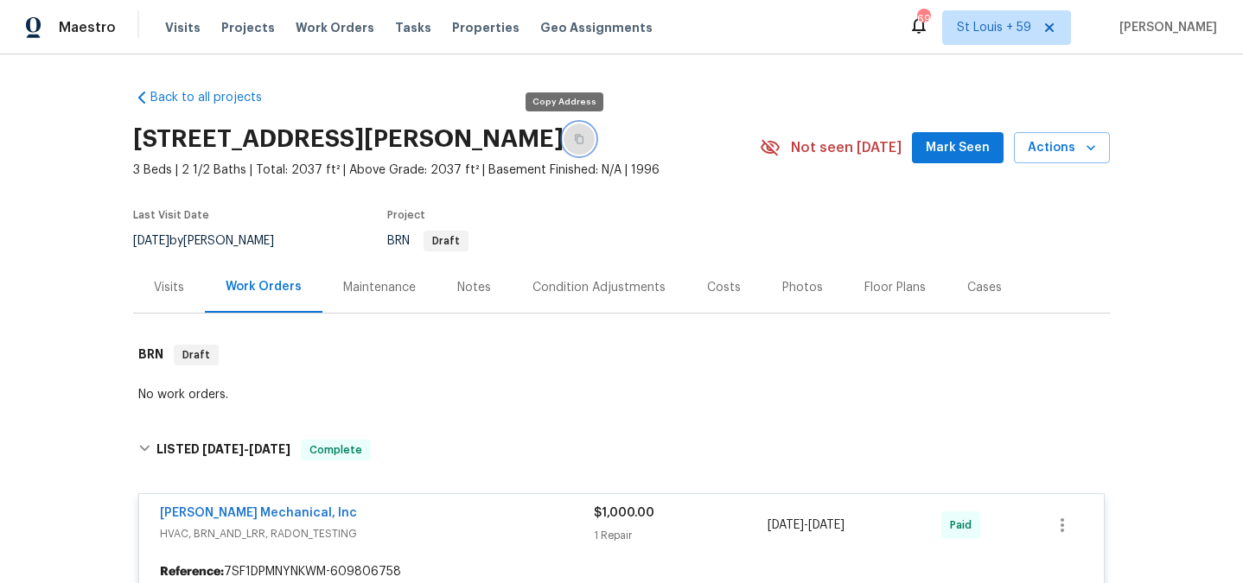
click at [569, 137] on button "button" at bounding box center [578, 139] width 31 height 31
click at [450, 293] on div "Notes" at bounding box center [473, 287] width 75 height 51
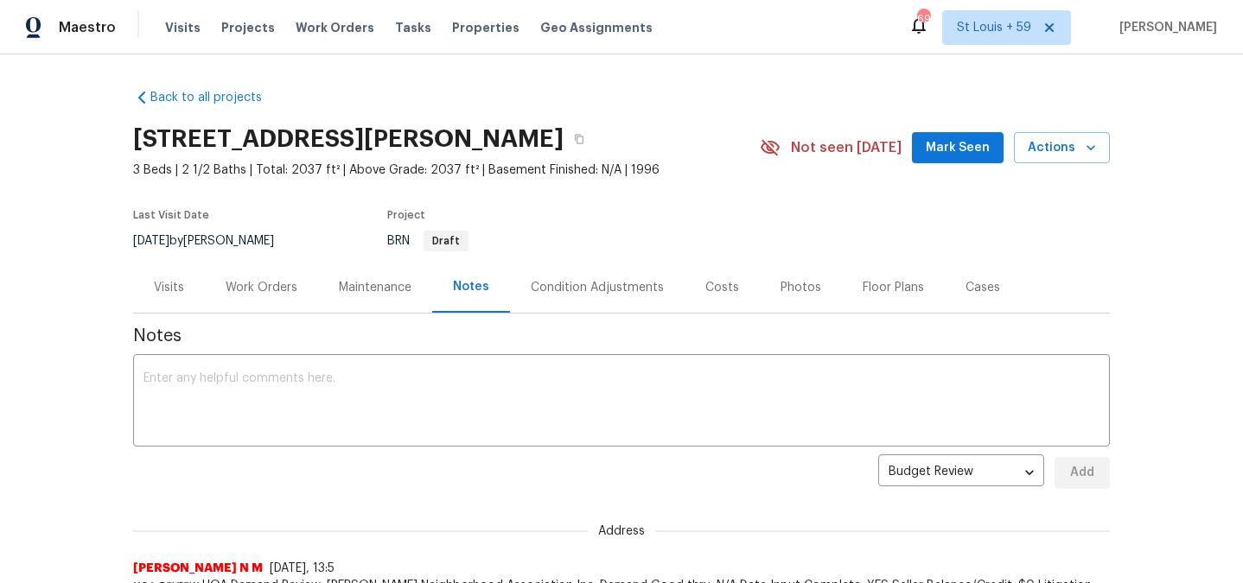
click at [261, 300] on div "Work Orders" at bounding box center [261, 287] width 113 height 51
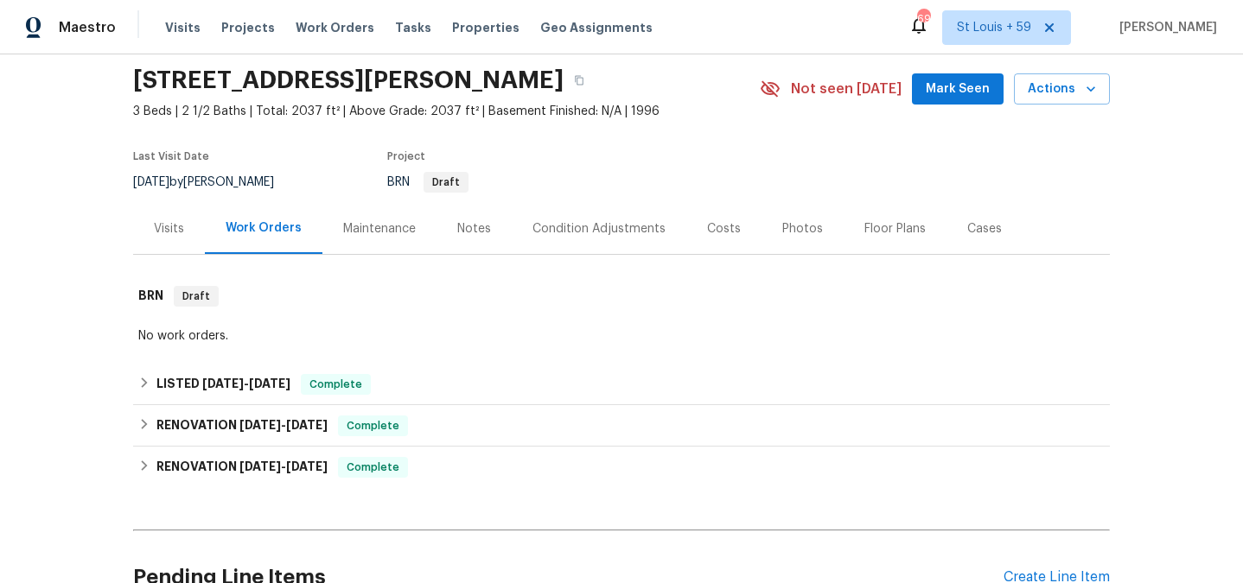
scroll to position [62, 0]
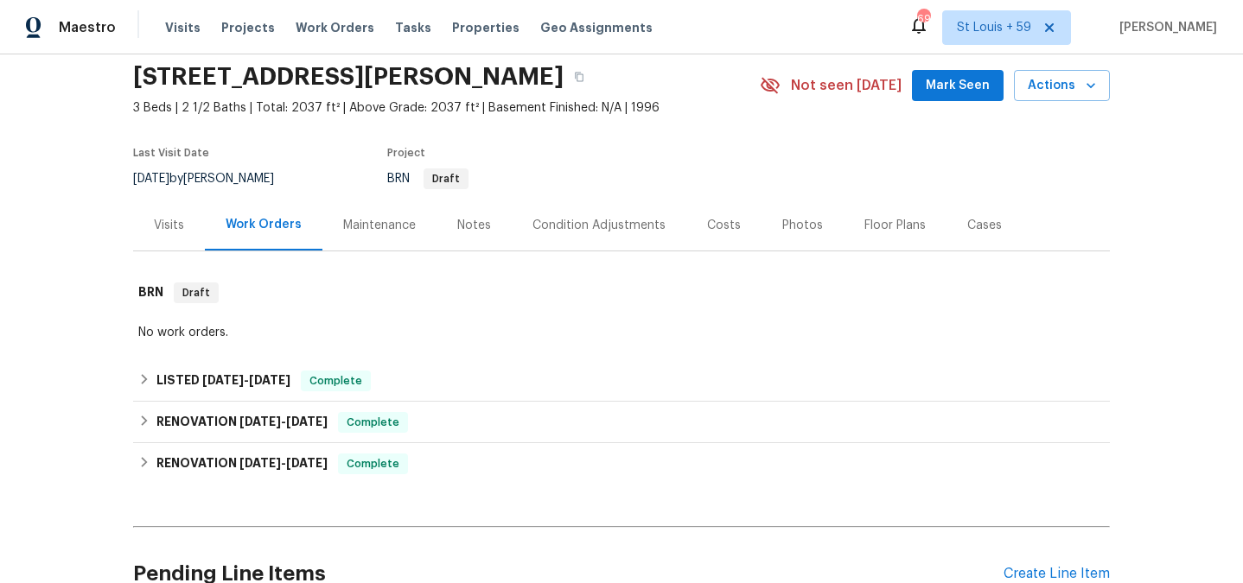
click at [170, 230] on div "Visits" at bounding box center [169, 225] width 30 height 17
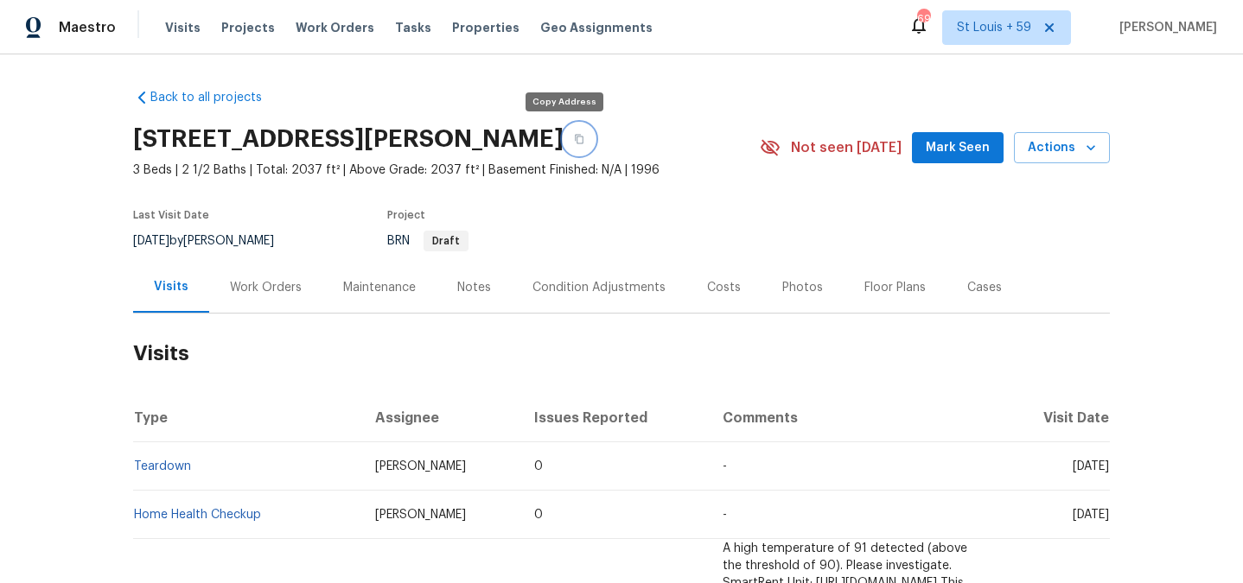
click at [574, 139] on icon "button" at bounding box center [579, 139] width 10 height 10
click at [574, 136] on icon "button" at bounding box center [579, 139] width 10 height 10
click at [563, 144] on button "button" at bounding box center [578, 139] width 31 height 31
